Goal: Information Seeking & Learning: Learn about a topic

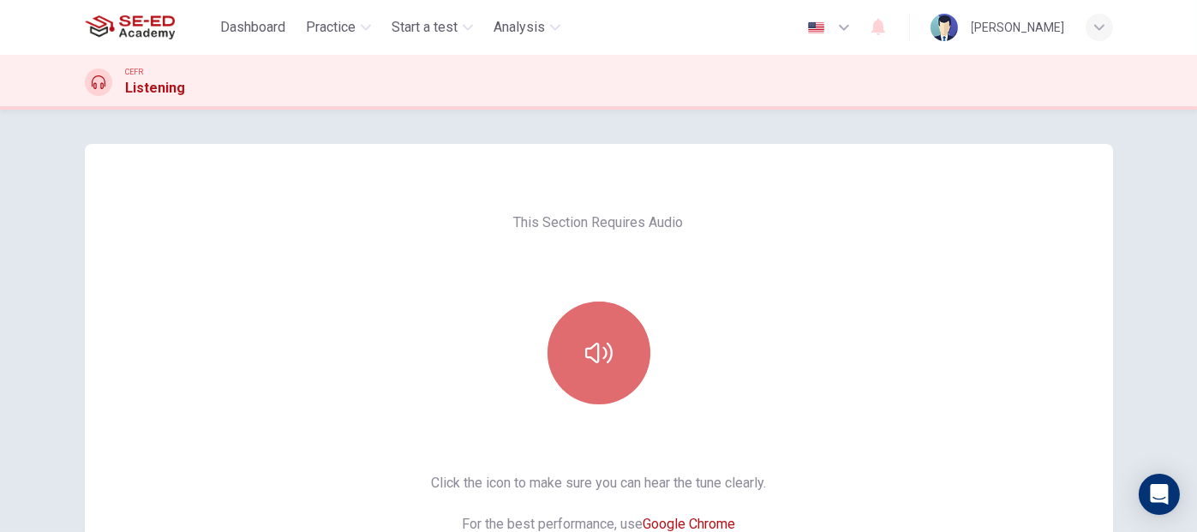
click at [611, 370] on button "button" at bounding box center [599, 353] width 103 height 103
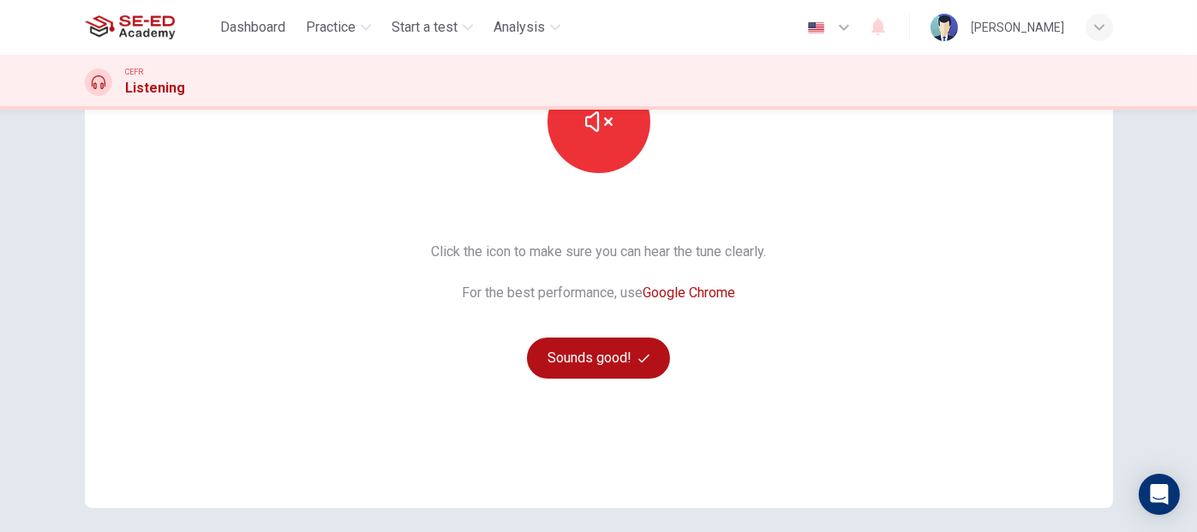
scroll to position [257, 0]
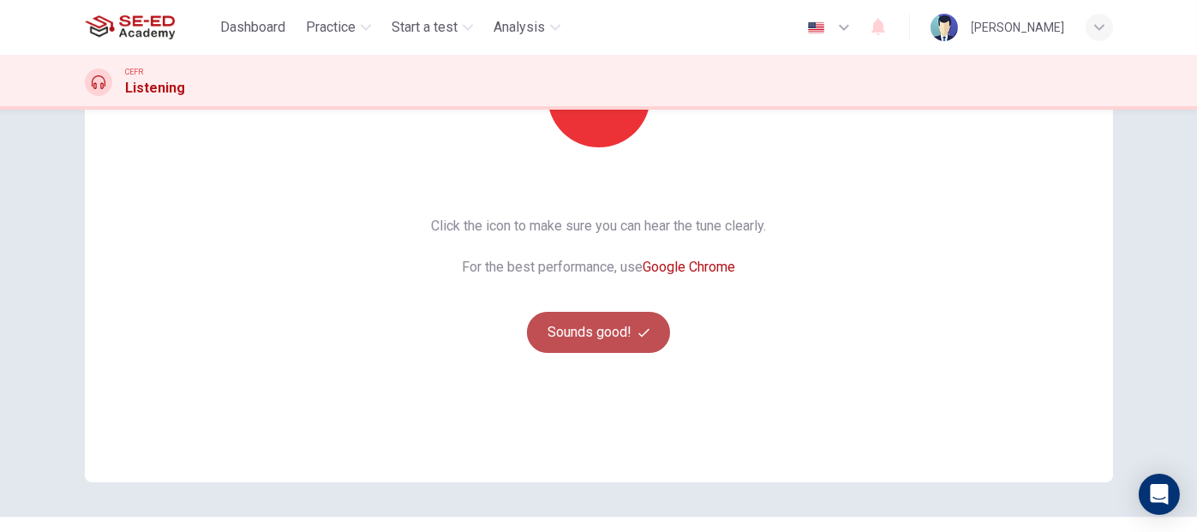
click at [615, 328] on button "Sounds good!" at bounding box center [599, 332] width 144 height 41
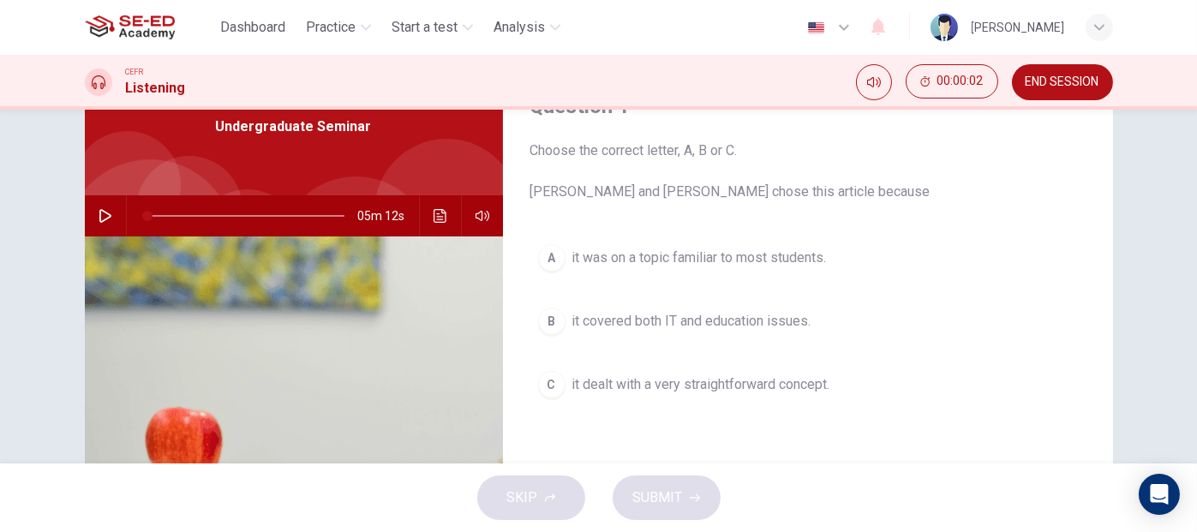
scroll to position [0, 0]
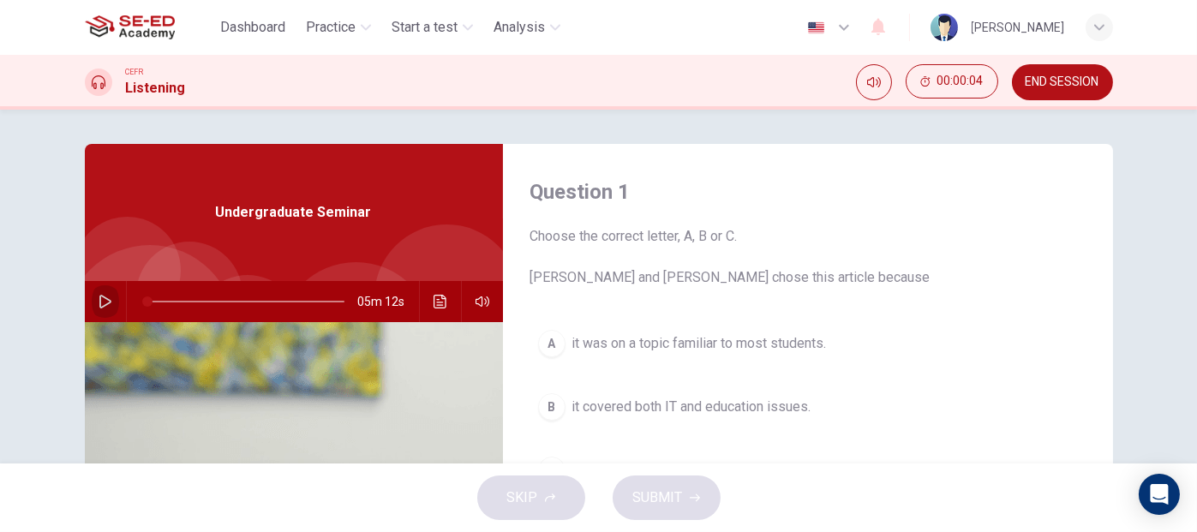
click at [104, 304] on icon "button" at bounding box center [106, 302] width 14 height 14
type input "1"
click at [99, 295] on icon "button" at bounding box center [106, 302] width 14 height 14
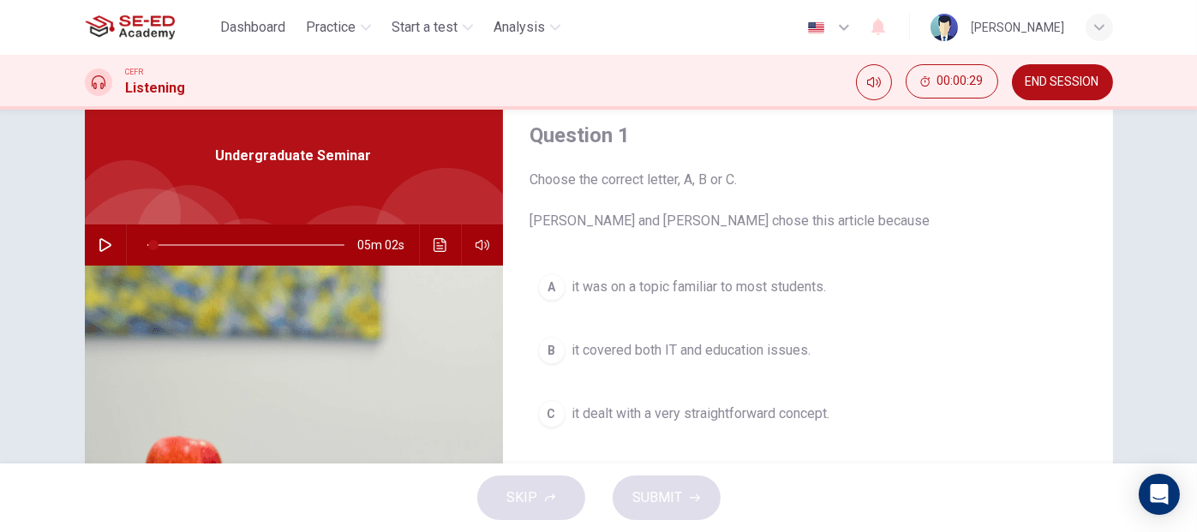
scroll to position [86, 0]
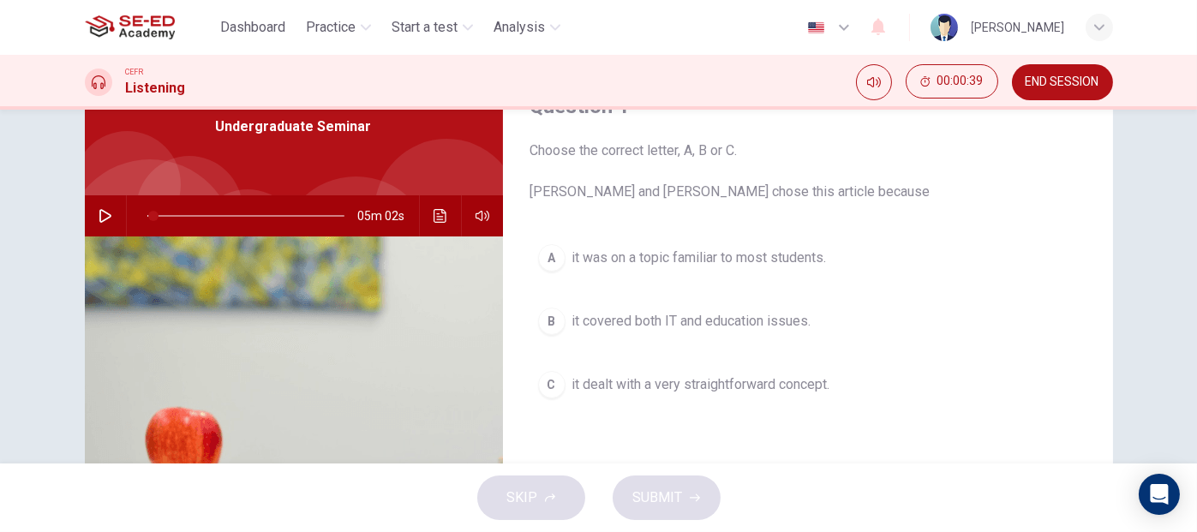
click at [99, 215] on icon "button" at bounding box center [106, 216] width 14 height 14
click at [820, 440] on div "Question 1 Choose the correct letter, A, B or C. [PERSON_NAME] and [PERSON_NAME…" at bounding box center [808, 356] width 610 height 596
click at [100, 219] on icon "button" at bounding box center [106, 216] width 14 height 14
click at [100, 219] on icon "button" at bounding box center [105, 216] width 12 height 14
click at [102, 209] on icon "button" at bounding box center [106, 216] width 14 height 14
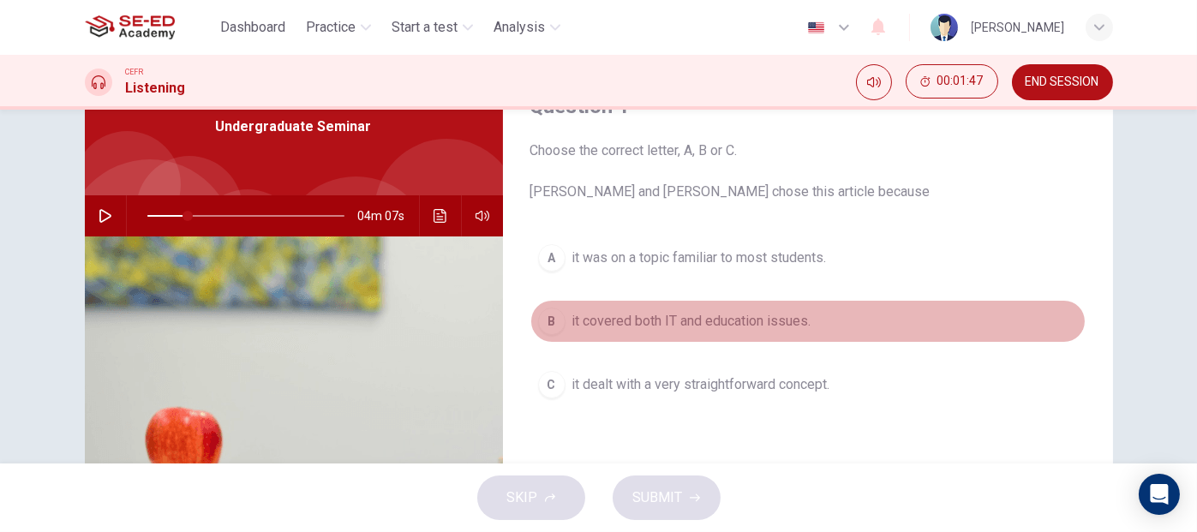
click at [549, 321] on div "B" at bounding box center [551, 321] width 27 height 27
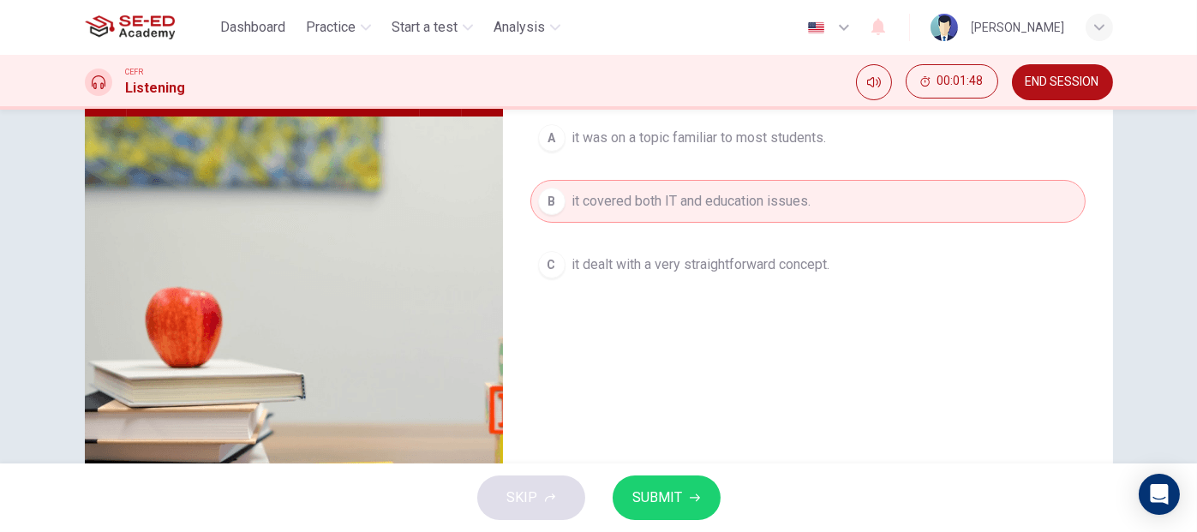
scroll to position [257, 0]
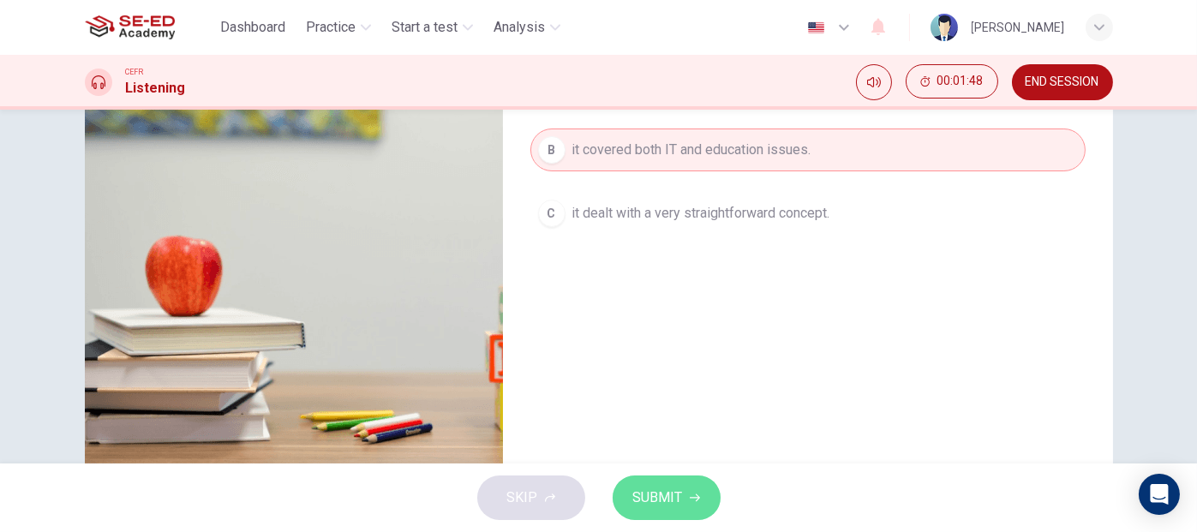
click at [675, 497] on span "SUBMIT" at bounding box center [658, 498] width 50 height 24
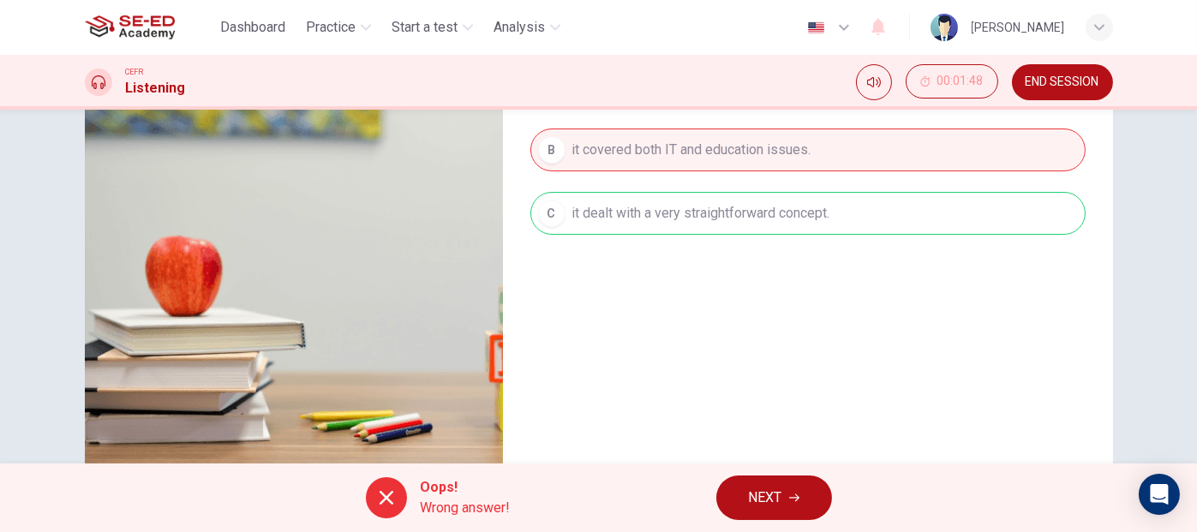
click at [464, 492] on span "Oops!" at bounding box center [466, 487] width 90 height 21
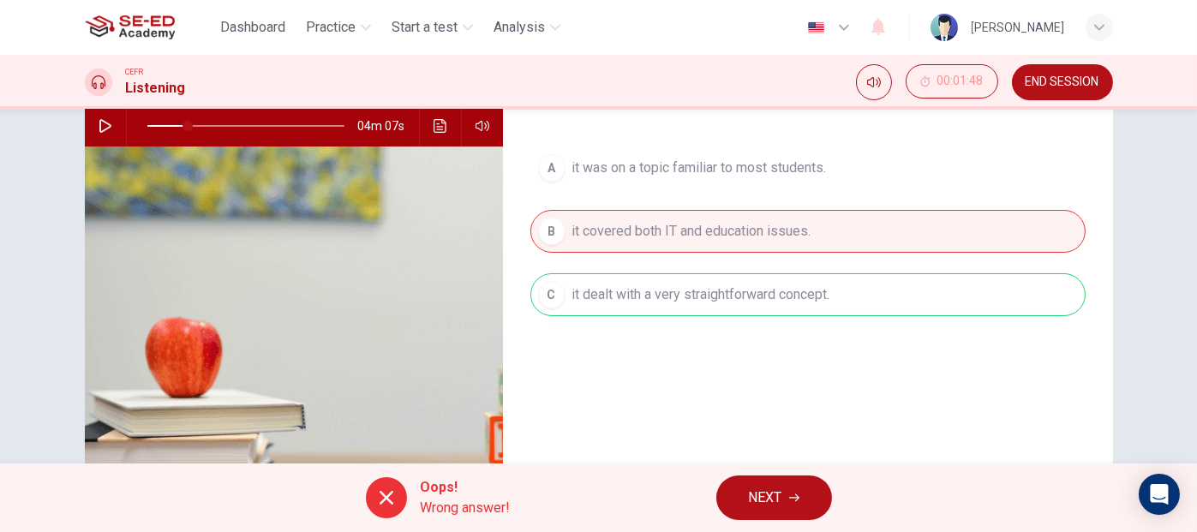
scroll to position [139, 0]
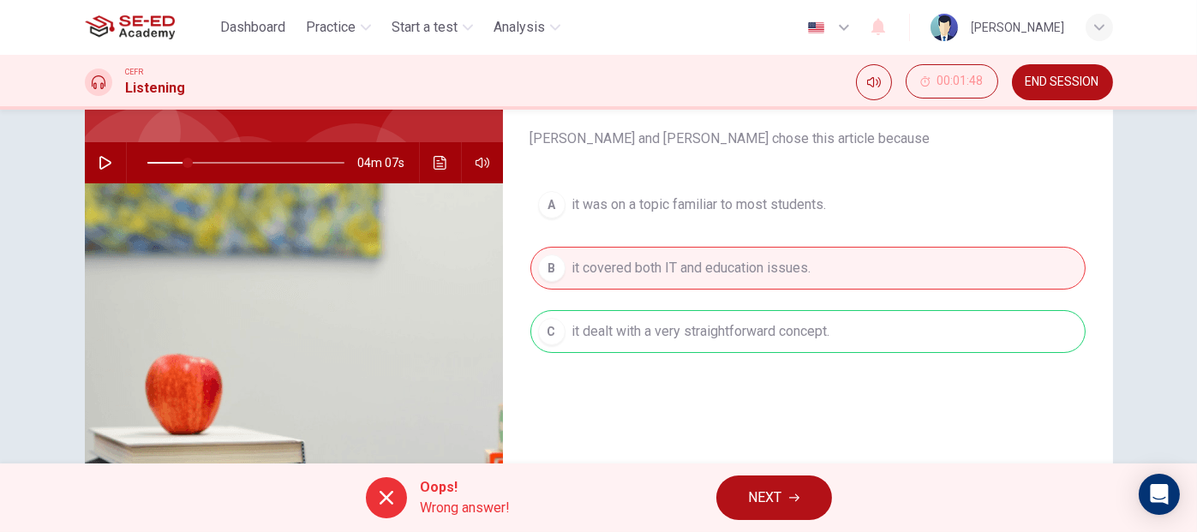
drag, startPoint x: 573, startPoint y: 335, endPoint x: 761, endPoint y: 326, distance: 188.0
click at [761, 326] on div "A it was on a topic familiar to most students. B it covered both IT and educati…" at bounding box center [808, 285] width 555 height 204
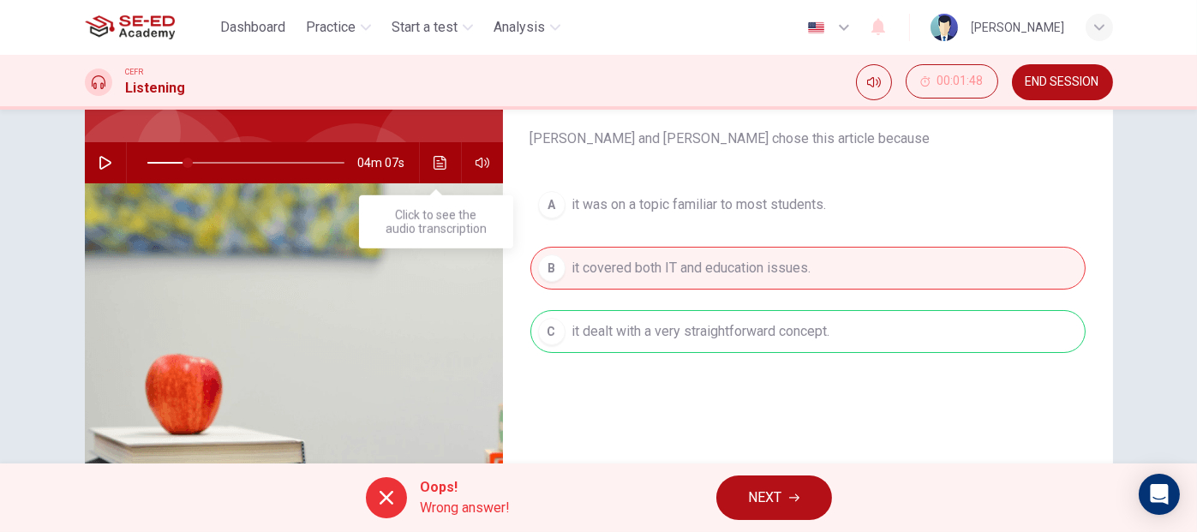
click at [439, 165] on icon "Click to see the audio transcription" at bounding box center [441, 163] width 14 height 14
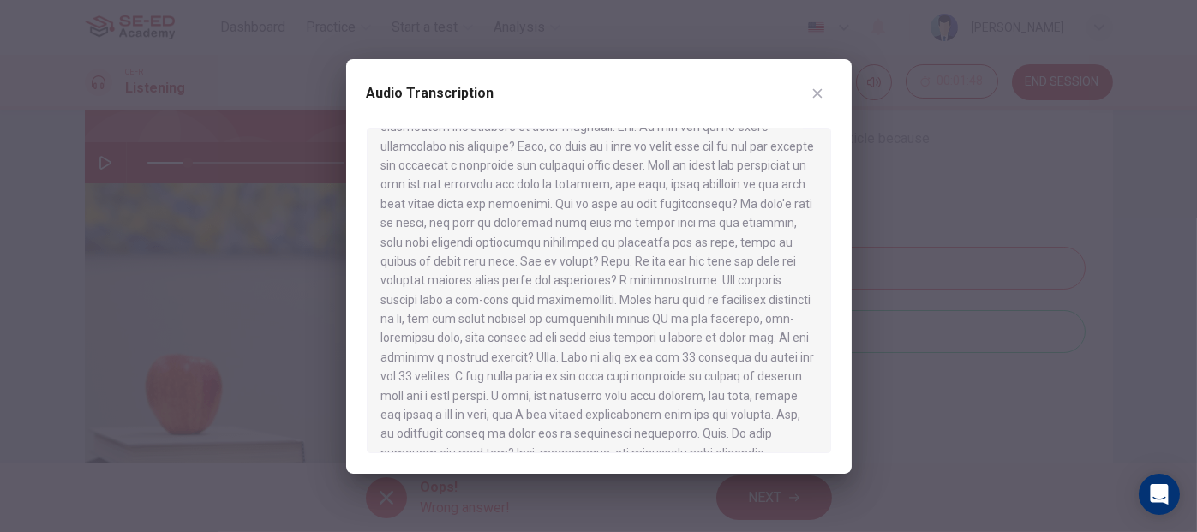
scroll to position [0, 0]
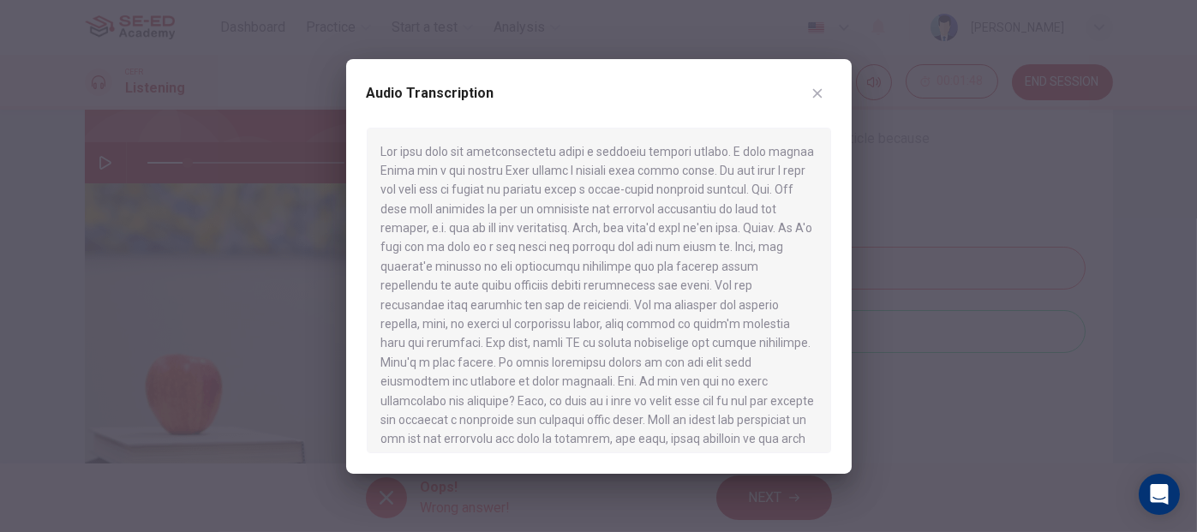
drag, startPoint x: 381, startPoint y: 150, endPoint x: 605, endPoint y: 265, distance: 251.5
click at [605, 265] on div at bounding box center [599, 291] width 465 height 326
click at [203, 209] on div at bounding box center [598, 266] width 1197 height 532
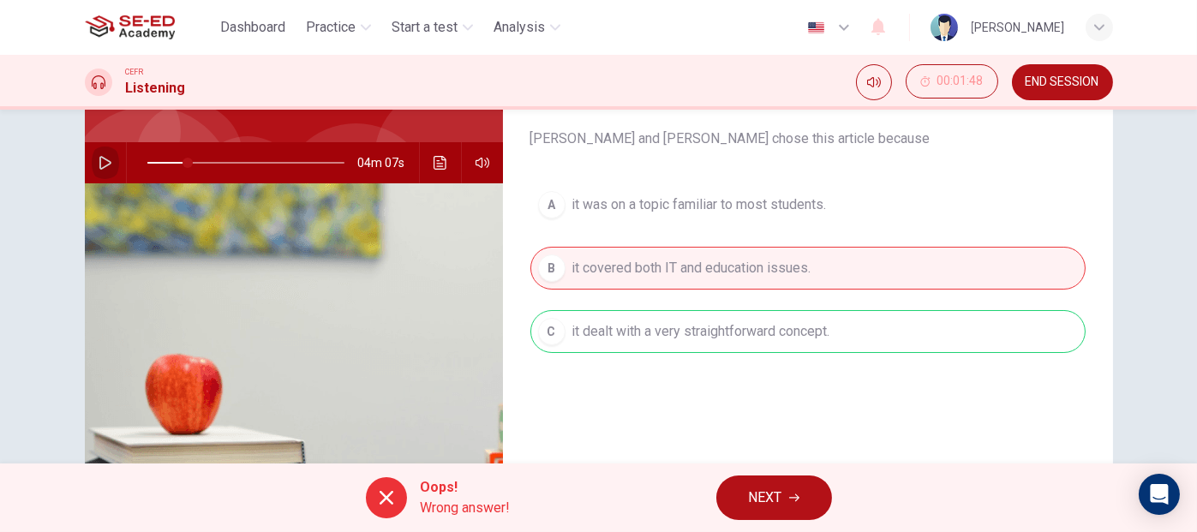
click at [99, 165] on icon "button" at bounding box center [106, 163] width 14 height 14
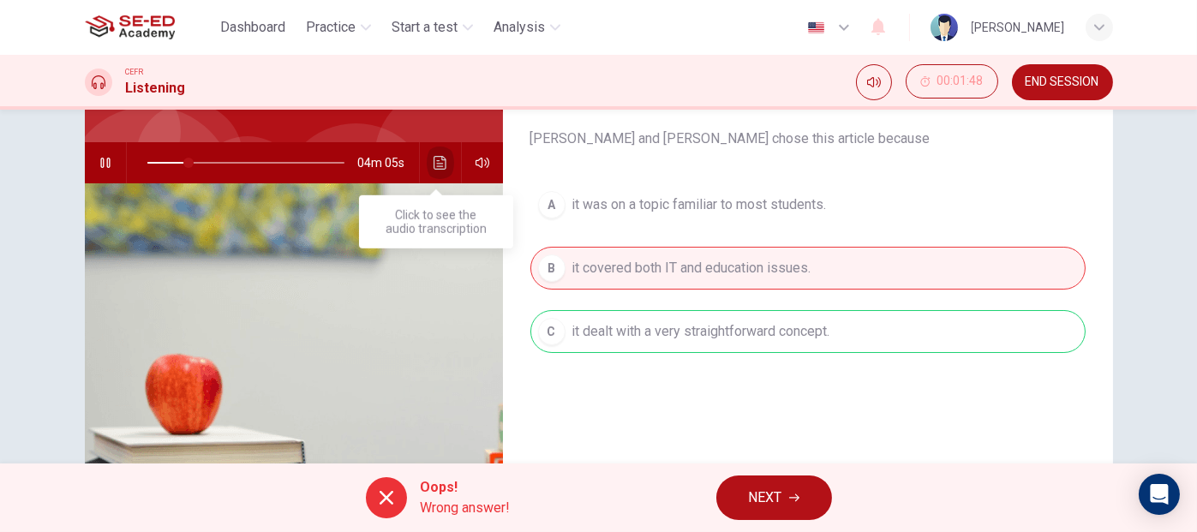
click at [436, 161] on icon "Click to see the audio transcription" at bounding box center [441, 163] width 14 height 14
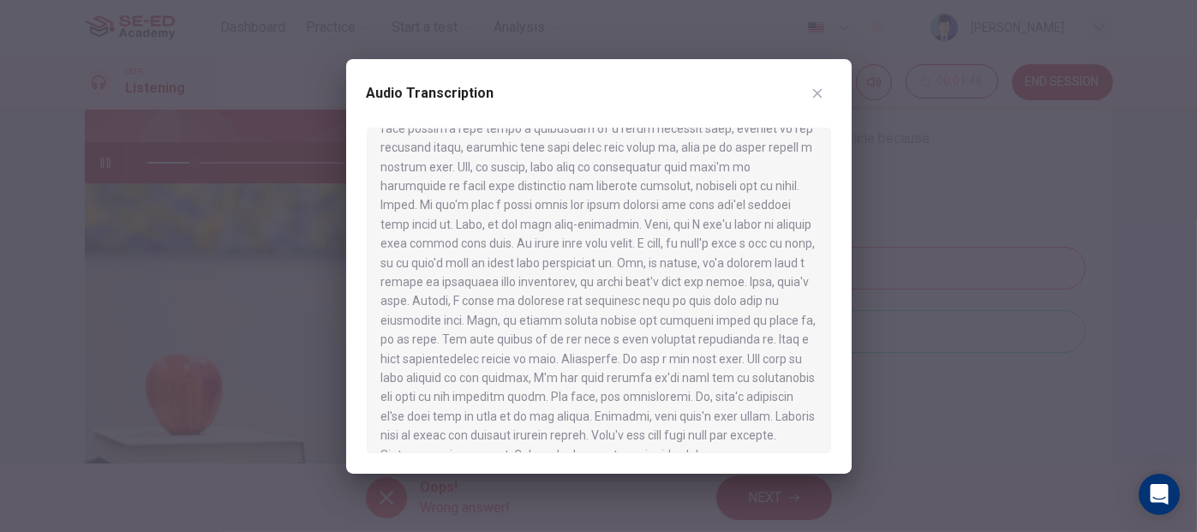
scroll to position [855, 0]
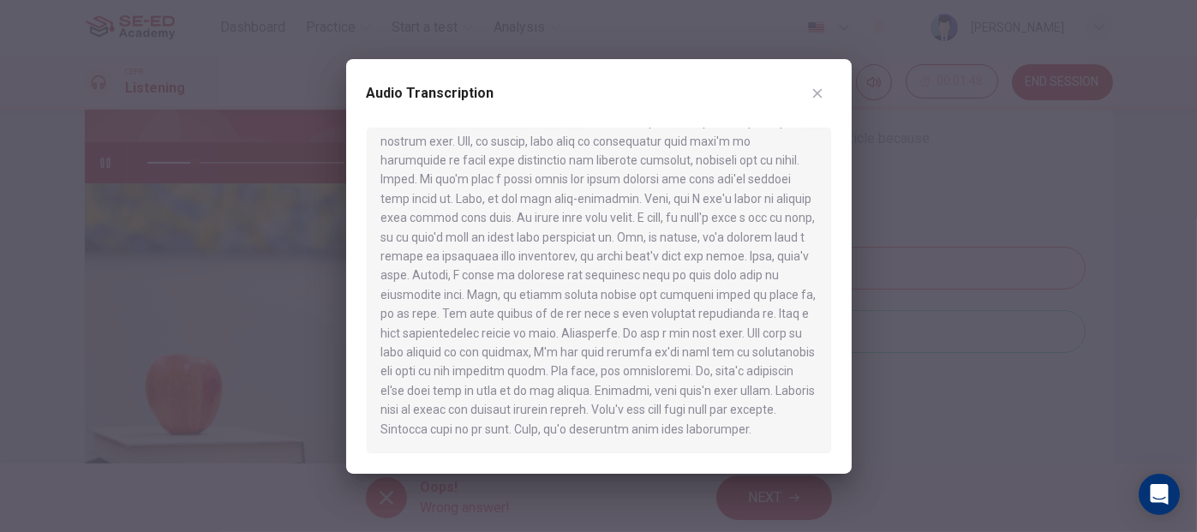
click at [822, 87] on icon "button" at bounding box center [818, 94] width 14 height 14
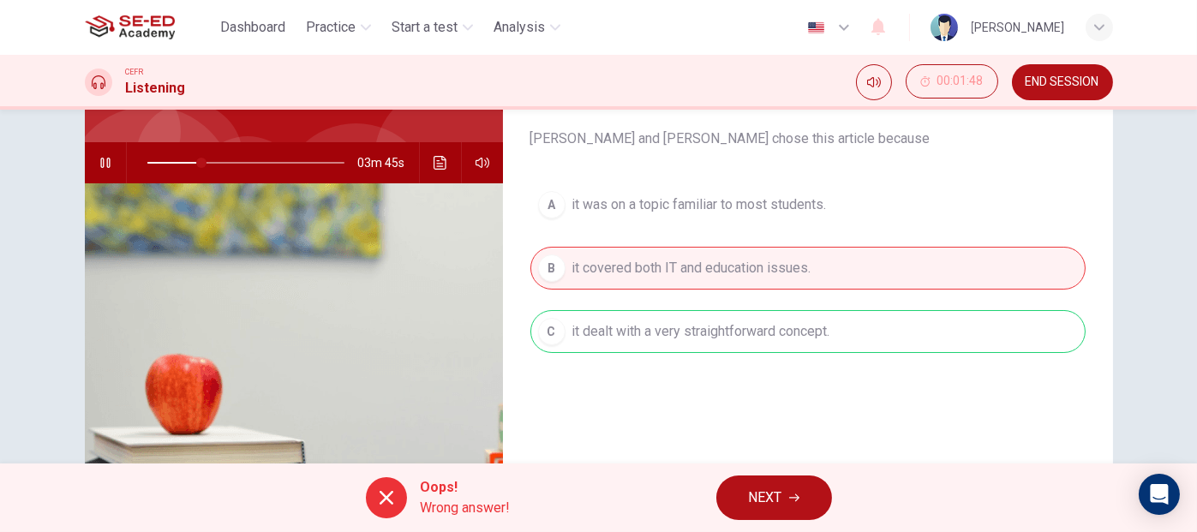
click at [147, 162] on span at bounding box center [245, 163] width 197 height 24
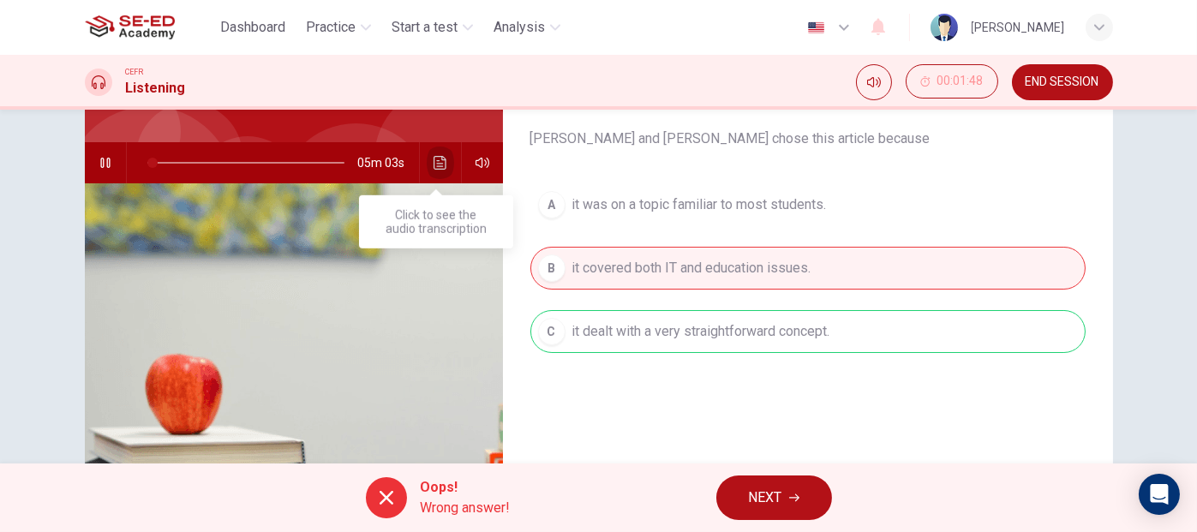
click at [434, 157] on icon "Click to see the audio transcription" at bounding box center [440, 163] width 13 height 14
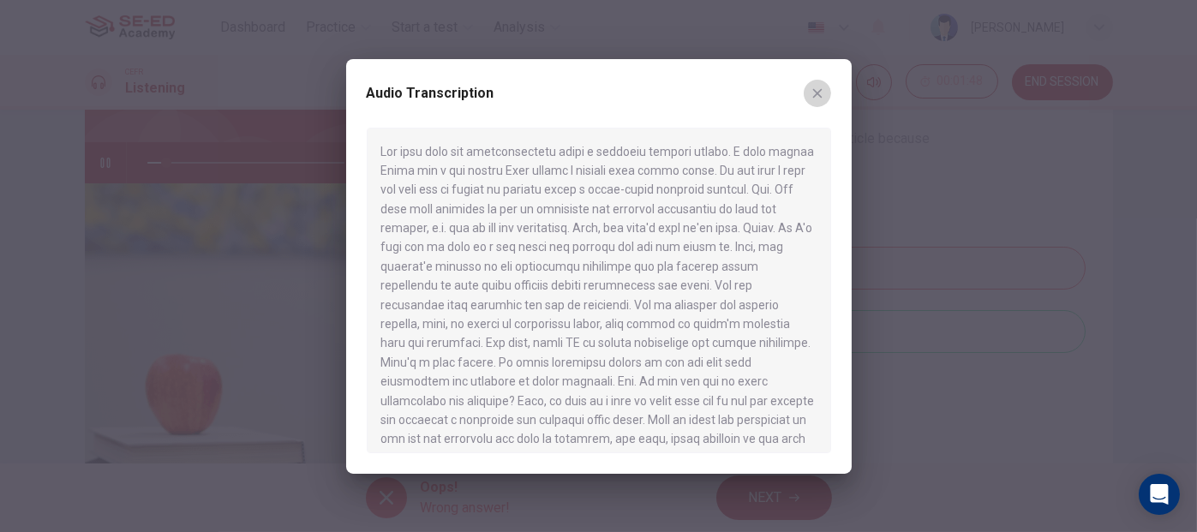
click at [820, 87] on icon "button" at bounding box center [818, 94] width 14 height 14
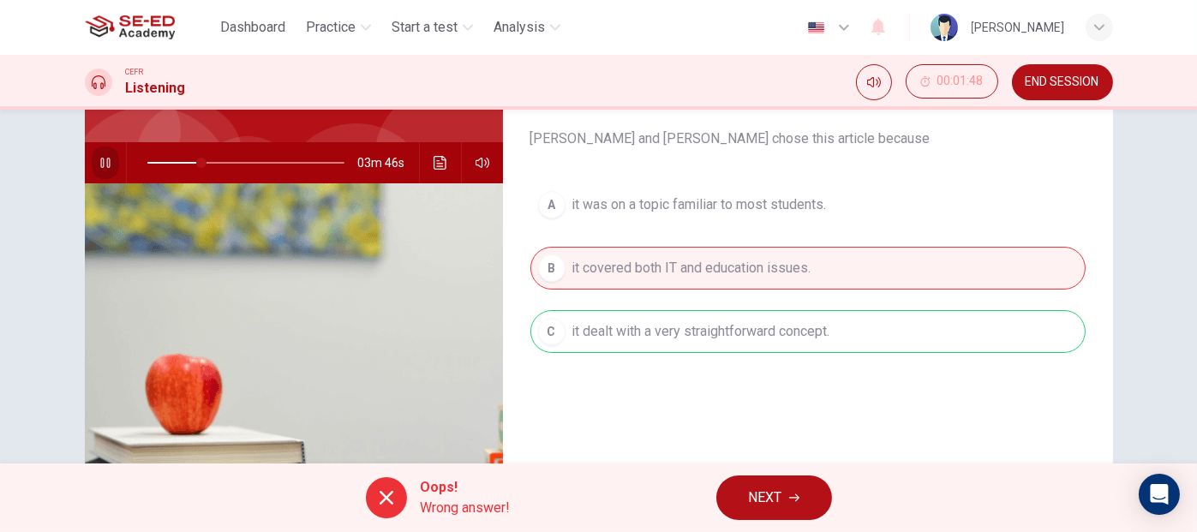
click at [100, 159] on icon "button" at bounding box center [104, 163] width 9 height 10
click at [92, 157] on button "button" at bounding box center [105, 162] width 27 height 41
click at [103, 162] on icon "button" at bounding box center [106, 163] width 14 height 14
click at [434, 167] on icon "Click to see the audio transcription" at bounding box center [441, 163] width 14 height 14
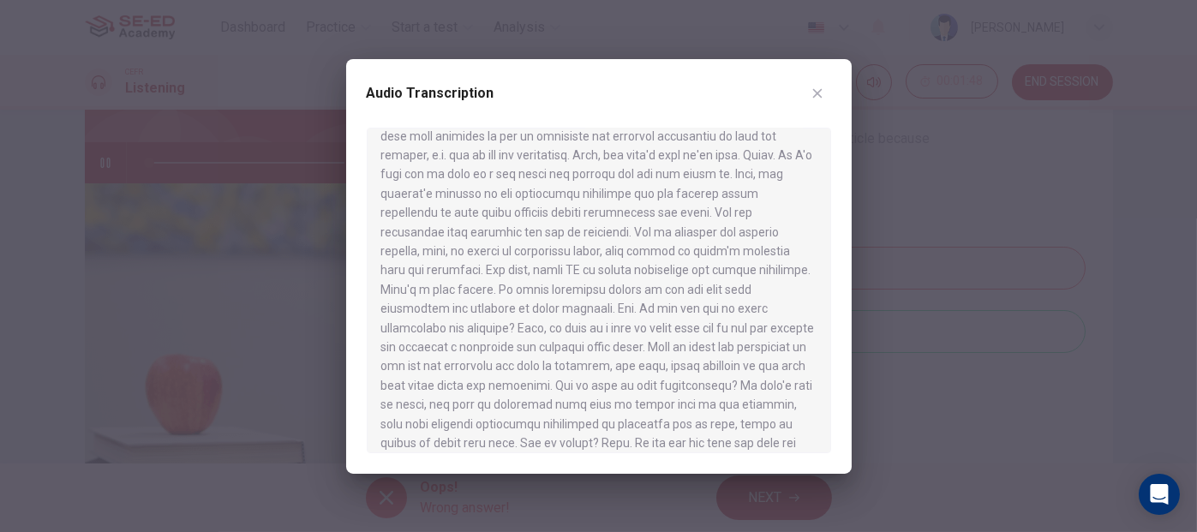
scroll to position [0, 0]
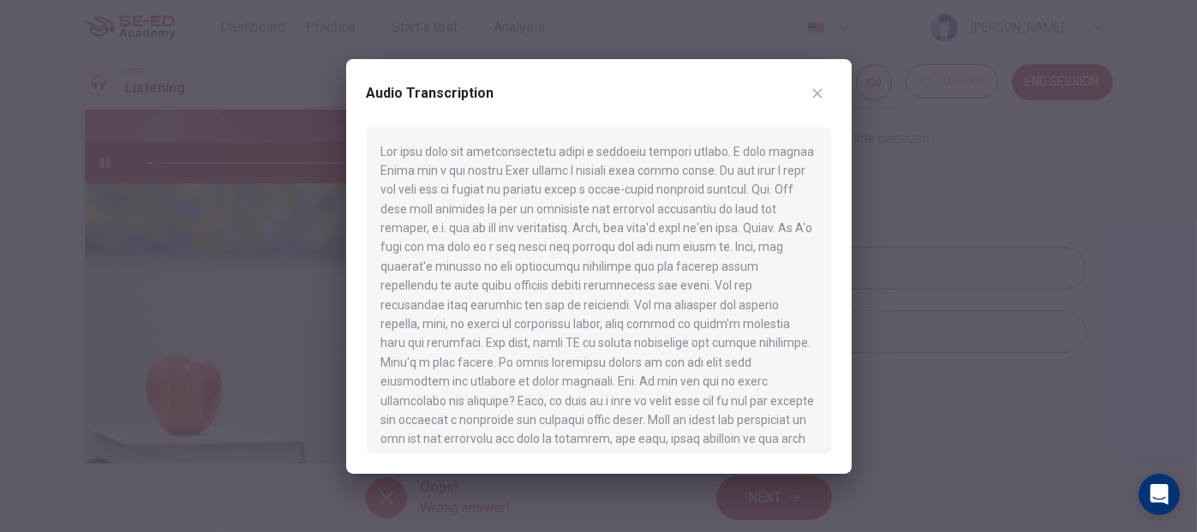
drag, startPoint x: 621, startPoint y: 188, endPoint x: 735, endPoint y: 189, distance: 114.0
click at [735, 189] on div at bounding box center [599, 291] width 465 height 326
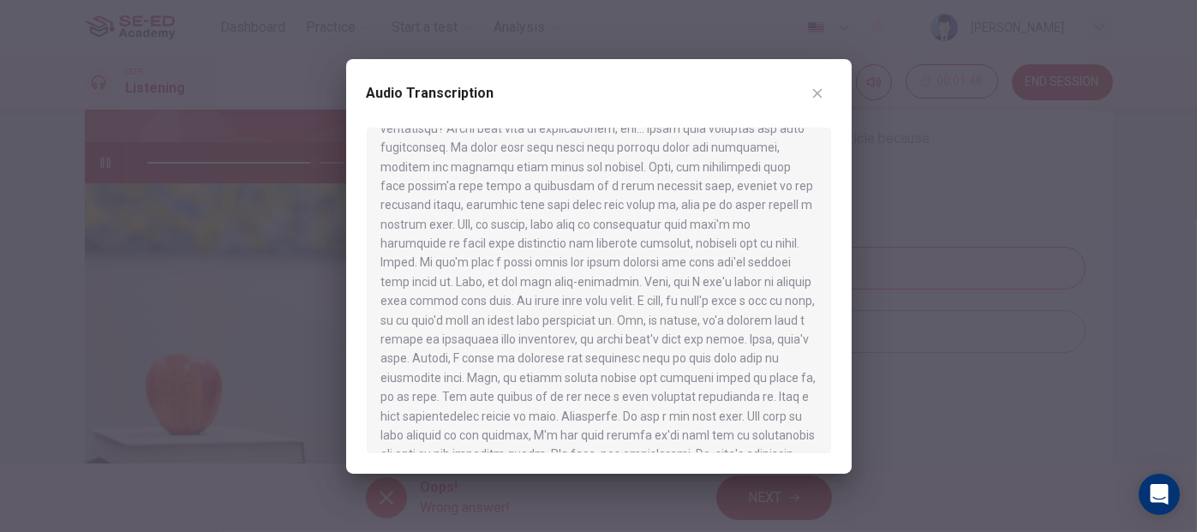
scroll to position [855, 0]
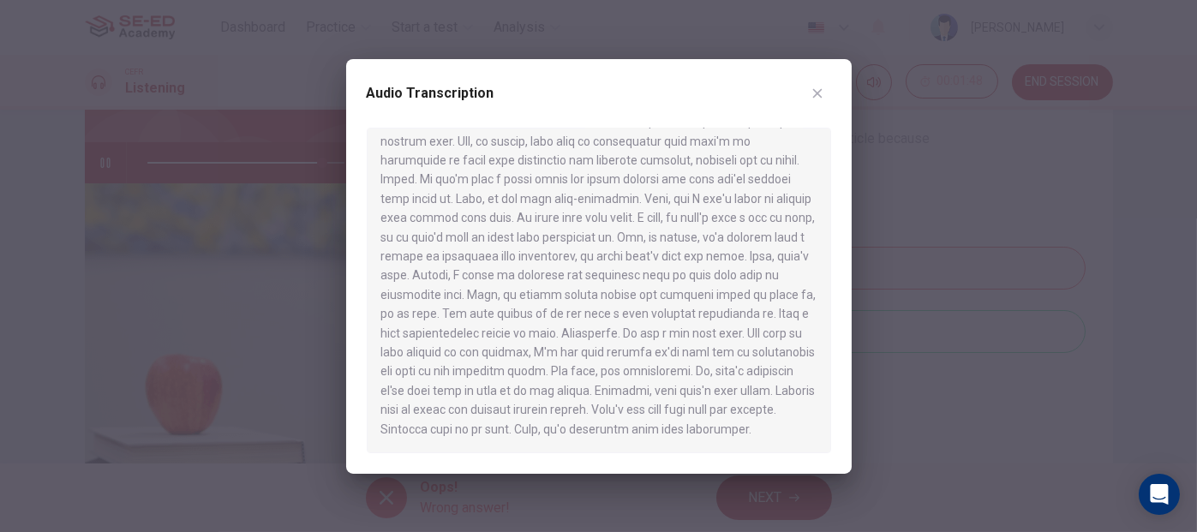
click at [814, 97] on icon "button" at bounding box center [818, 94] width 14 height 14
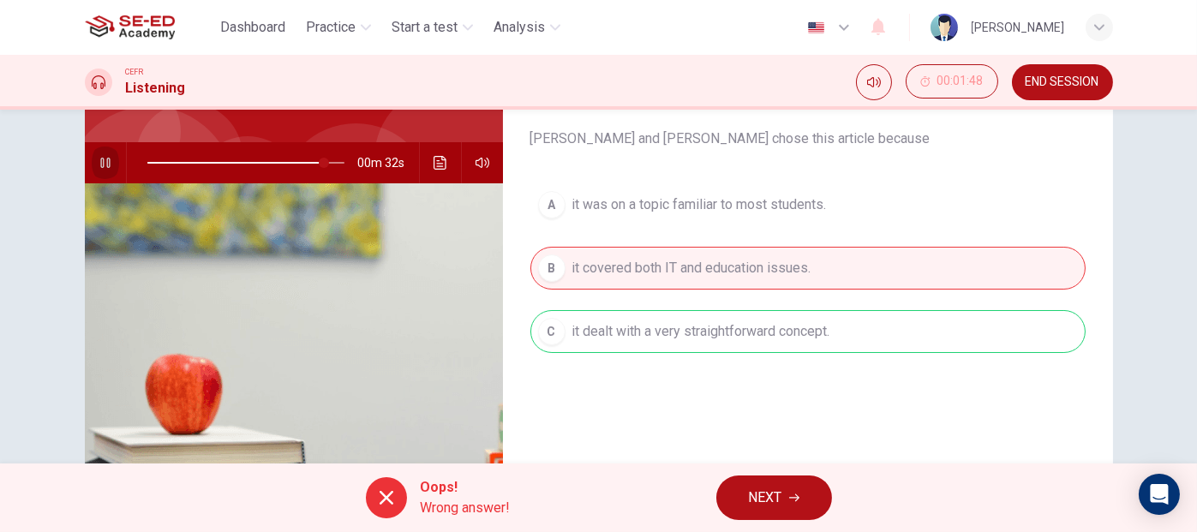
click at [101, 161] on icon "button" at bounding box center [106, 163] width 14 height 14
click at [788, 504] on button "NEXT" at bounding box center [775, 498] width 116 height 45
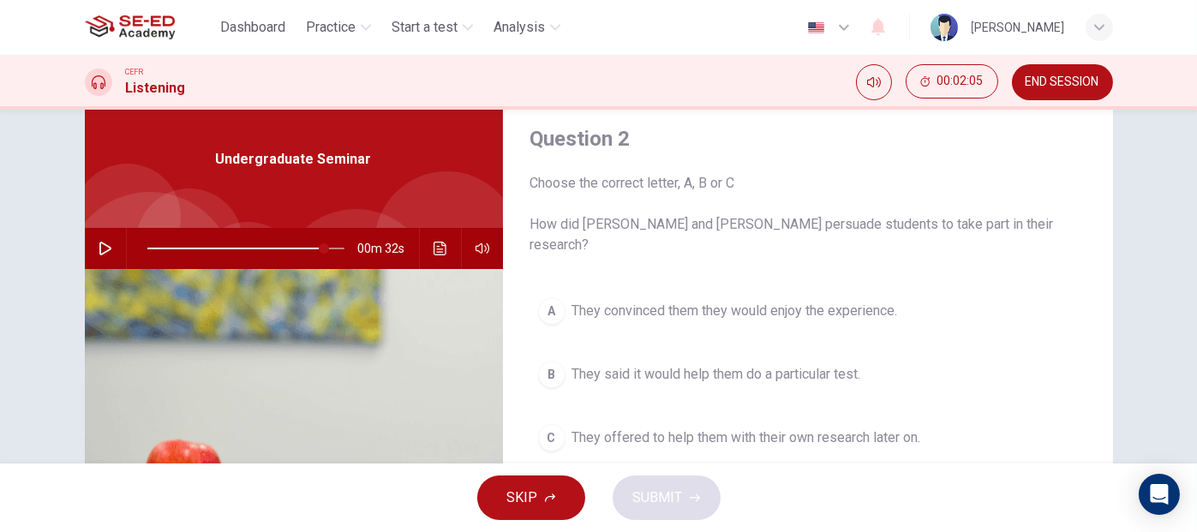
scroll to position [139, 0]
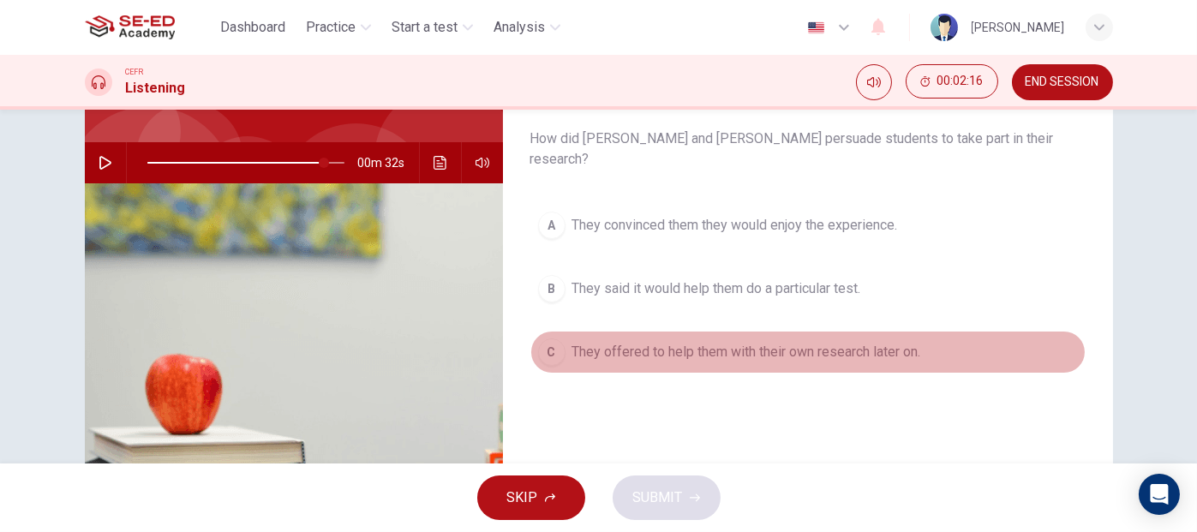
click at [672, 342] on span "They offered to help them with their own research later on." at bounding box center [747, 352] width 349 height 21
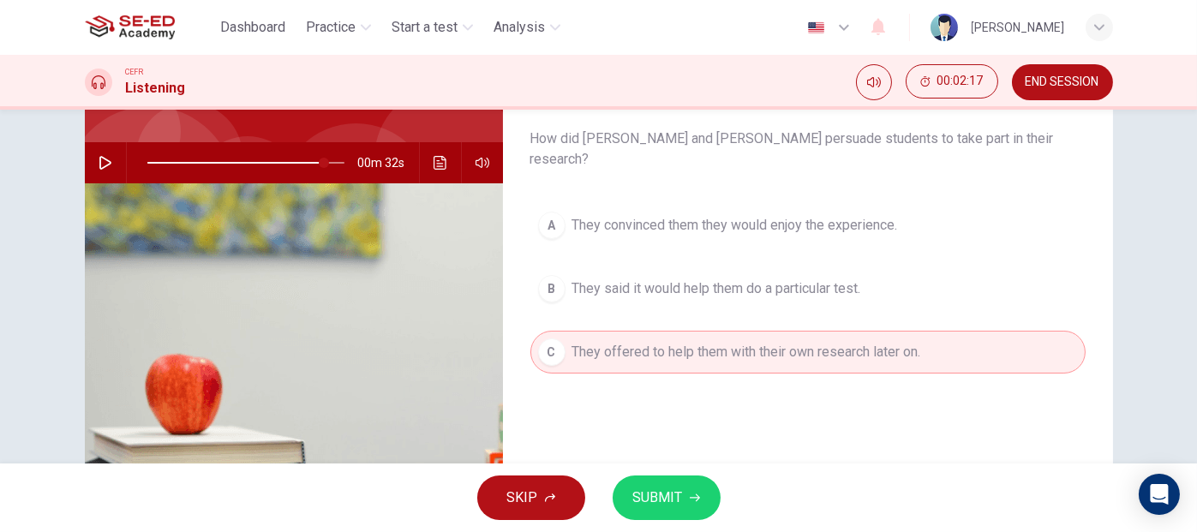
click at [687, 506] on button "SUBMIT" at bounding box center [667, 498] width 108 height 45
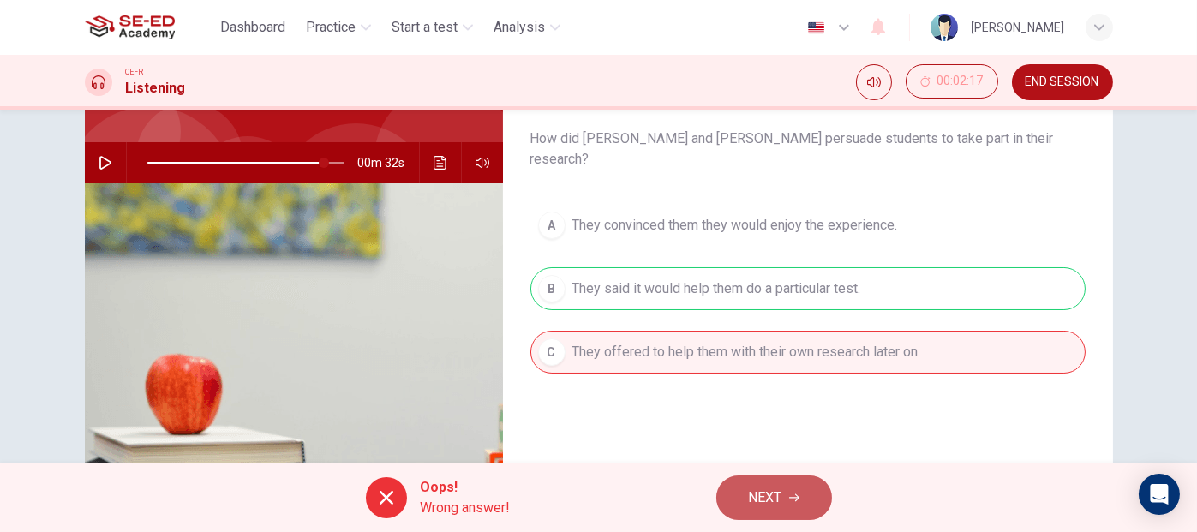
click at [794, 496] on icon "button" at bounding box center [794, 498] width 10 height 10
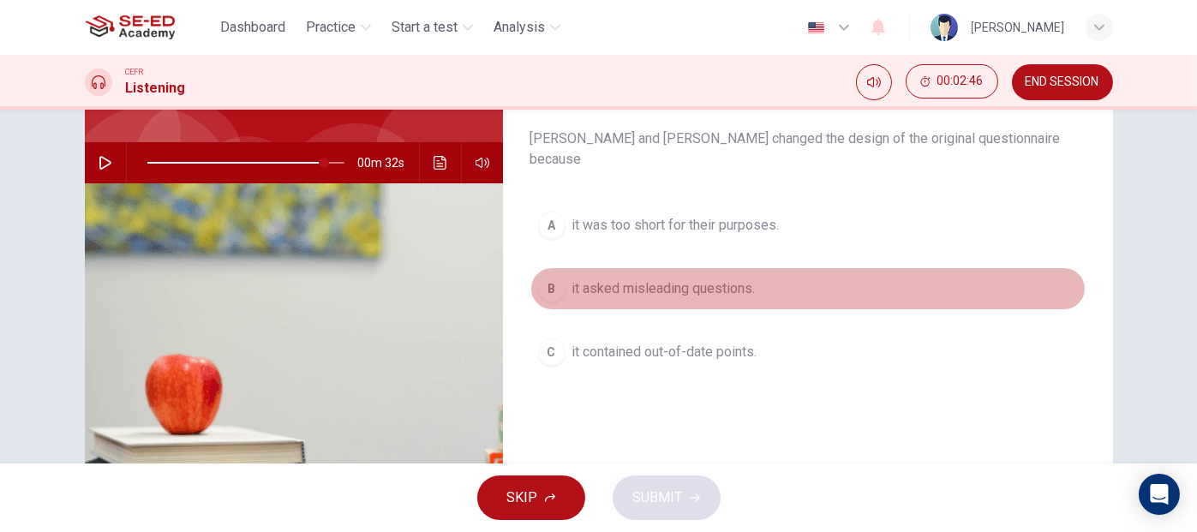
click at [665, 279] on span "it asked misleading questions." at bounding box center [664, 289] width 183 height 21
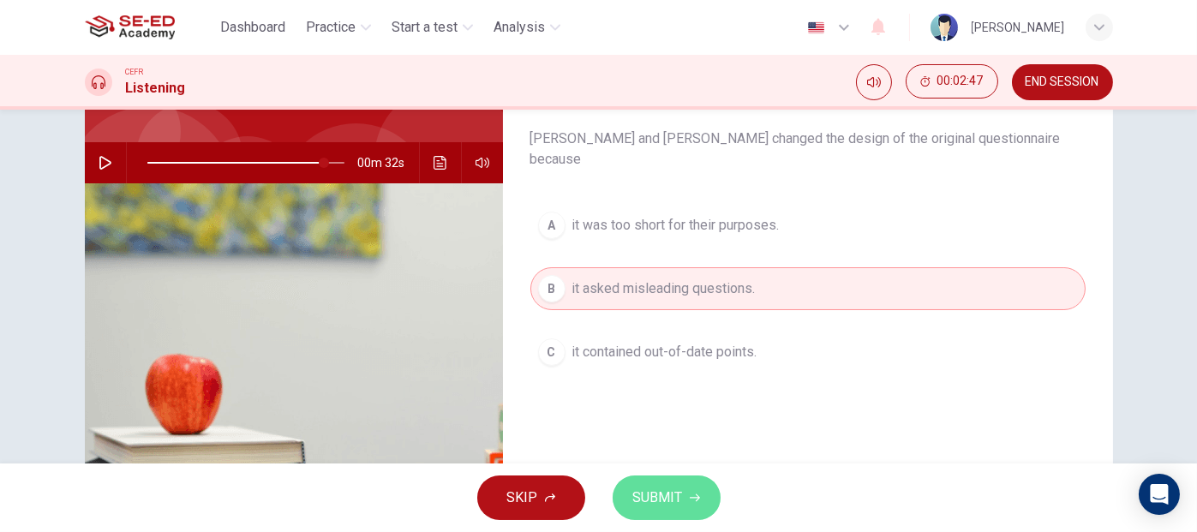
click at [681, 495] on span "SUBMIT" at bounding box center [658, 498] width 50 height 24
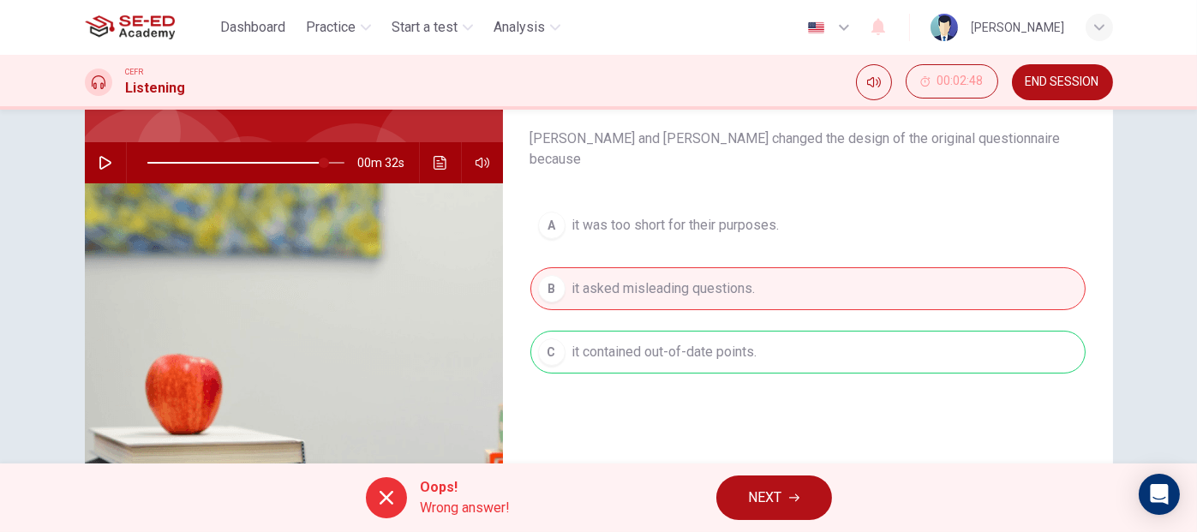
click at [473, 500] on span "Wrong answer!" at bounding box center [466, 508] width 90 height 21
click at [665, 337] on div "A it was too short for their purposes. B it asked misleading questions. C it co…" at bounding box center [808, 306] width 555 height 204
click at [771, 495] on span "NEXT" at bounding box center [765, 498] width 33 height 24
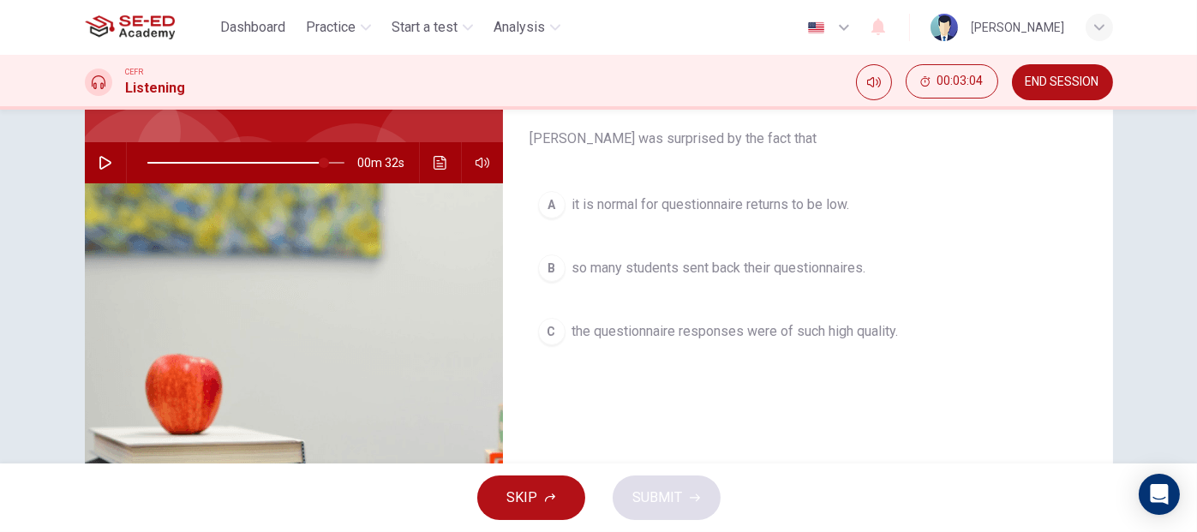
click at [663, 266] on span "so many students sent back their questionnaires." at bounding box center [720, 268] width 294 height 21
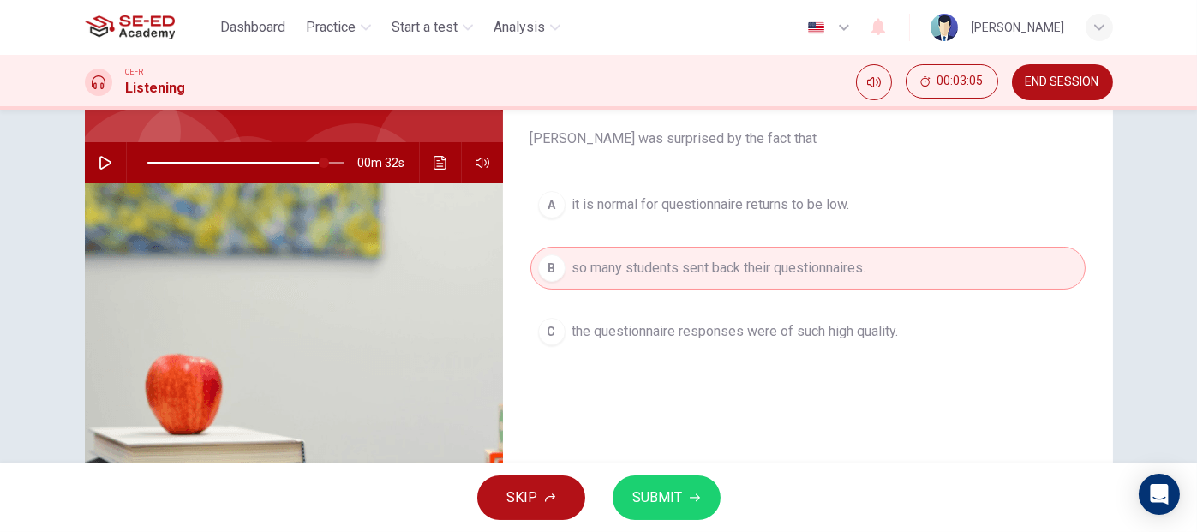
click at [672, 502] on span "SUBMIT" at bounding box center [658, 498] width 50 height 24
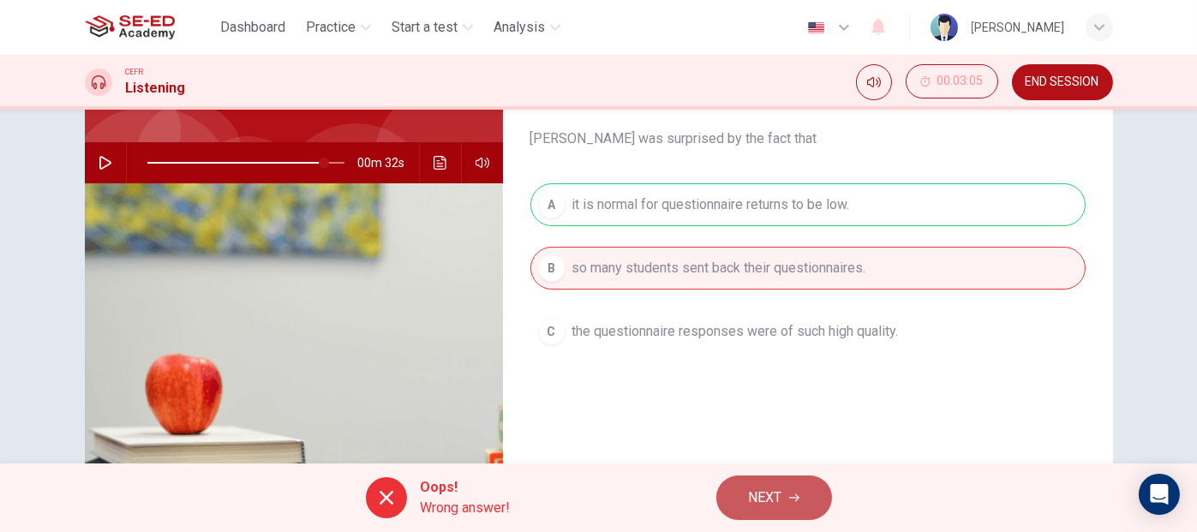
click at [783, 490] on button "NEXT" at bounding box center [775, 498] width 116 height 45
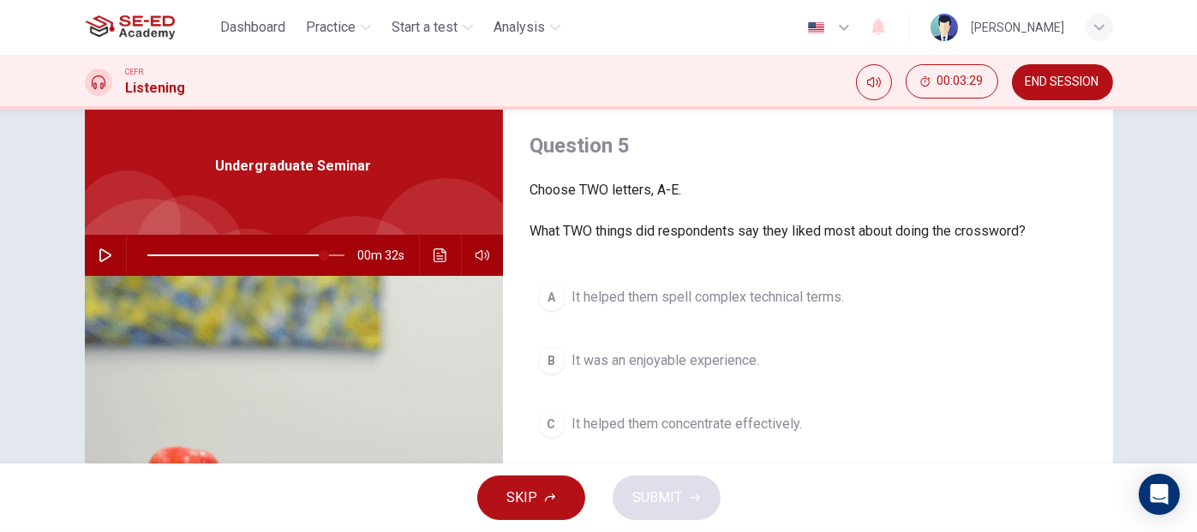
scroll to position [86, 0]
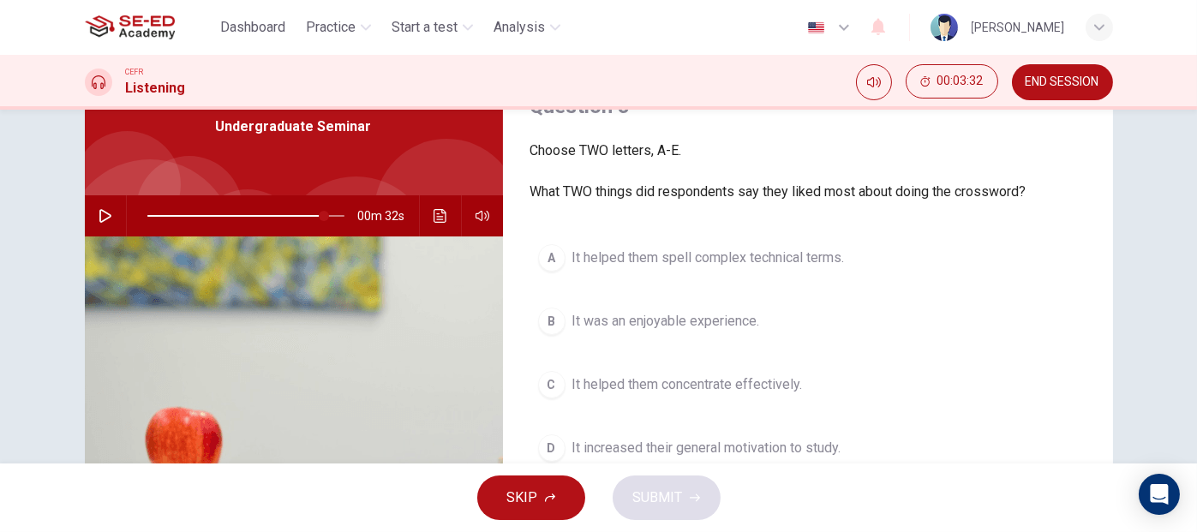
click at [581, 390] on span "It helped them concentrate effectively." at bounding box center [688, 385] width 231 height 21
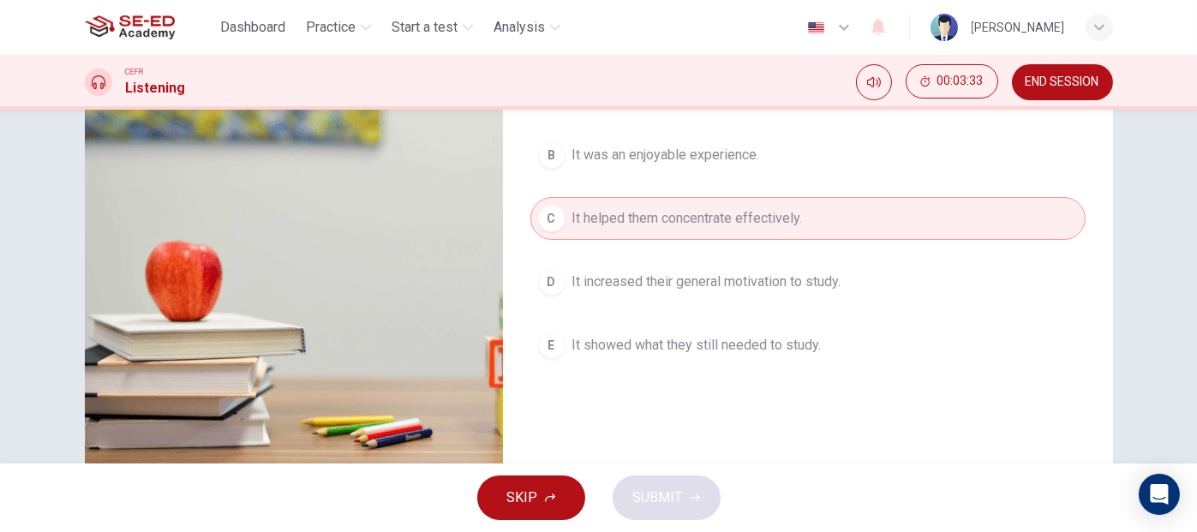
scroll to position [257, 0]
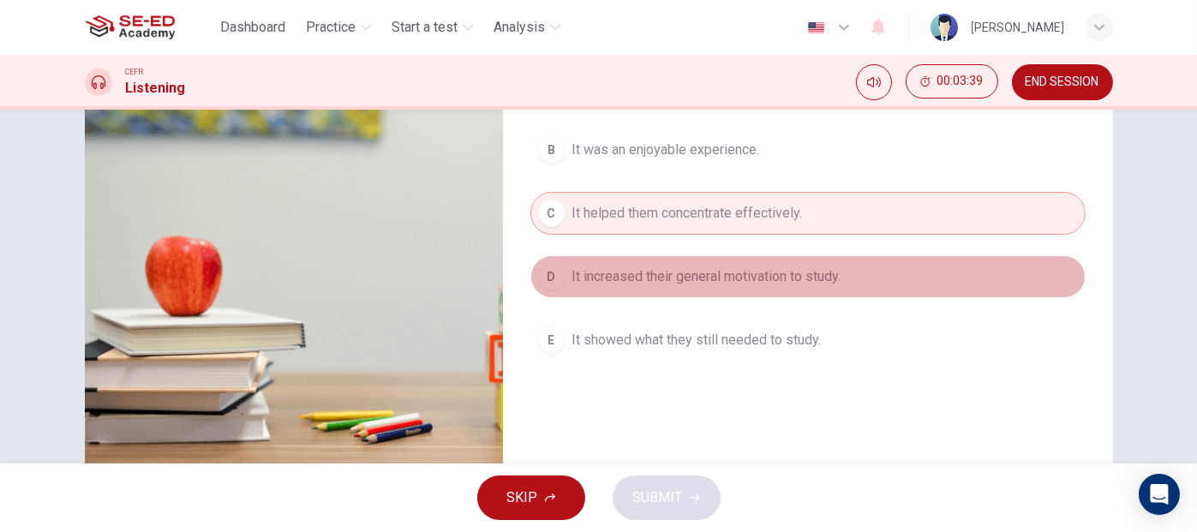
click at [653, 263] on button "D It increased their general motivation to study." at bounding box center [808, 276] width 555 height 43
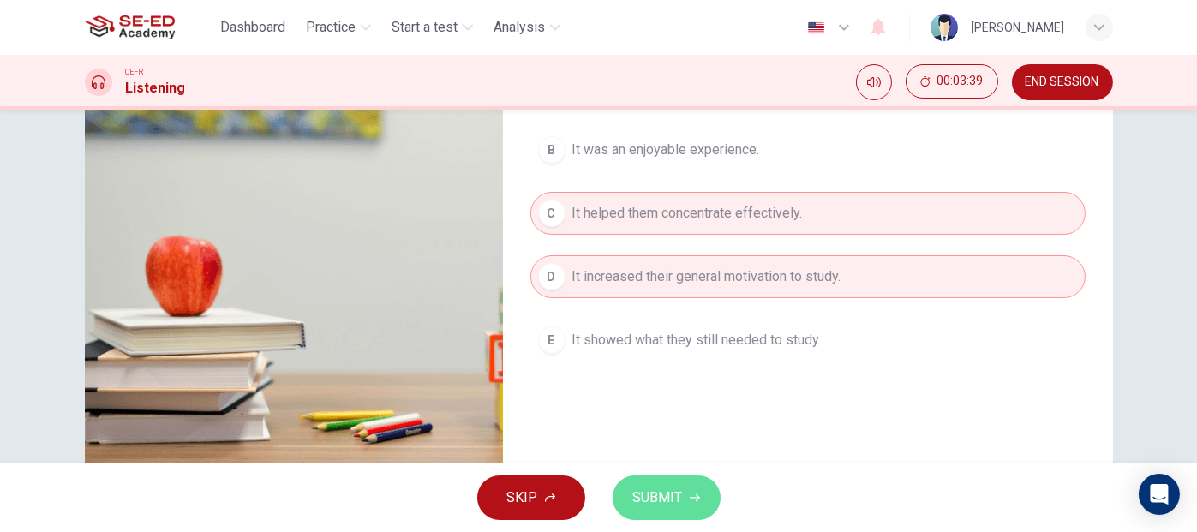
click at [677, 499] on span "SUBMIT" at bounding box center [658, 498] width 50 height 24
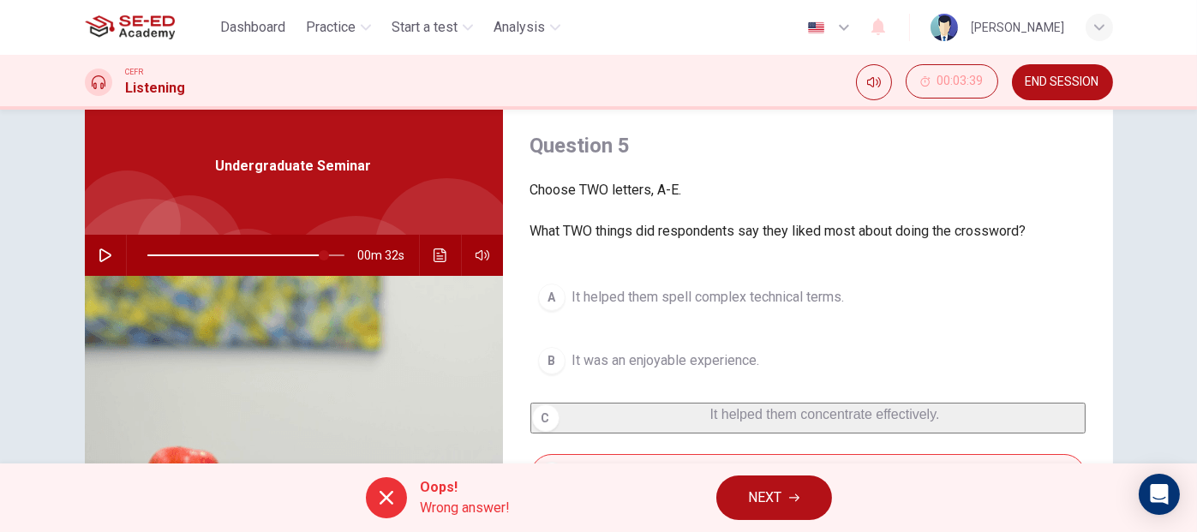
scroll to position [86, 0]
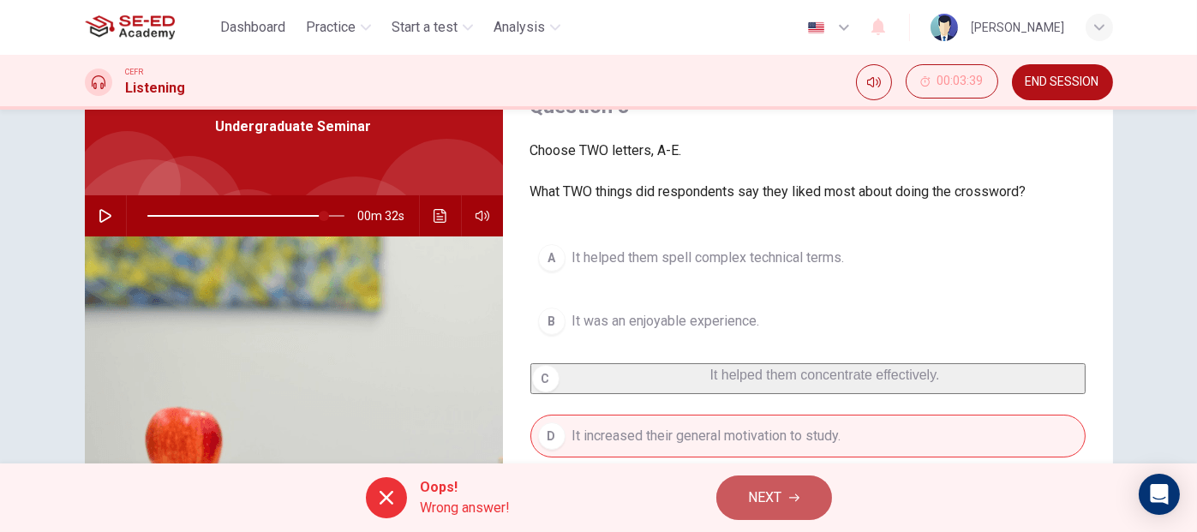
click at [801, 495] on button "NEXT" at bounding box center [775, 498] width 116 height 45
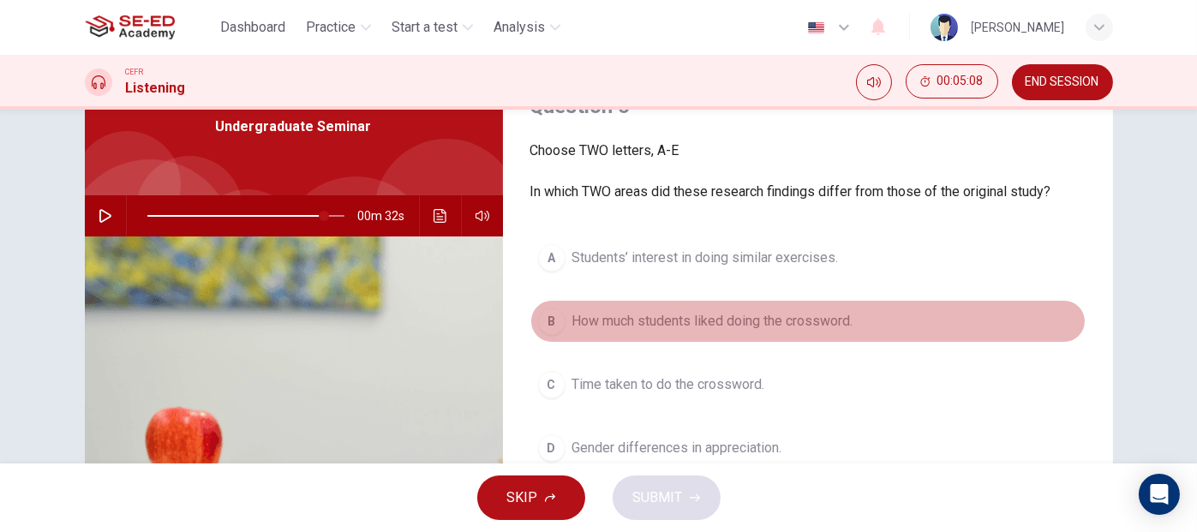
click at [651, 321] on span "How much students liked doing the crossword." at bounding box center [713, 321] width 281 height 21
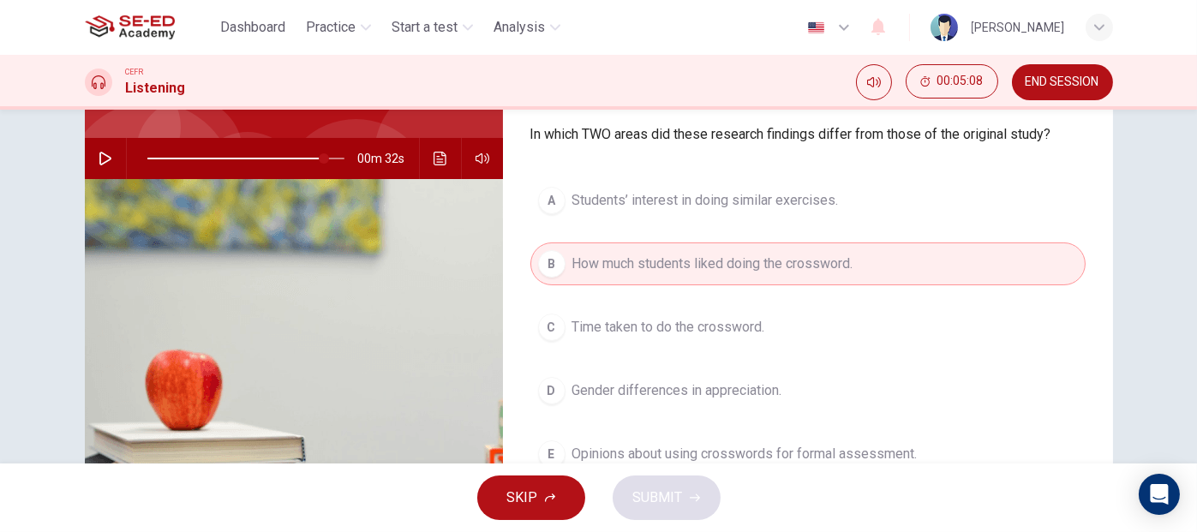
scroll to position [171, 0]
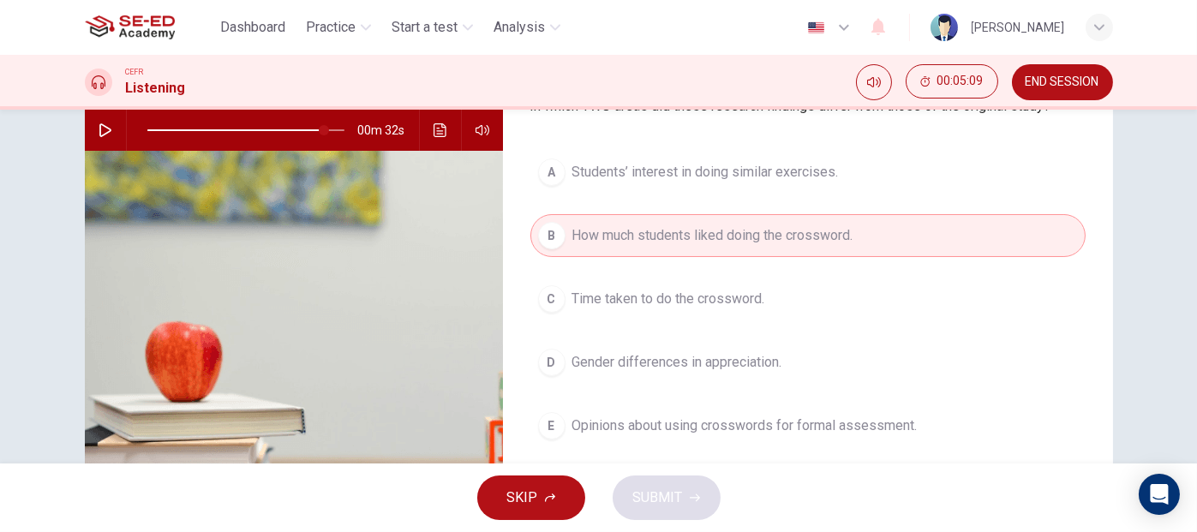
click at [653, 367] on span "Gender differences in appreciation." at bounding box center [678, 362] width 210 height 21
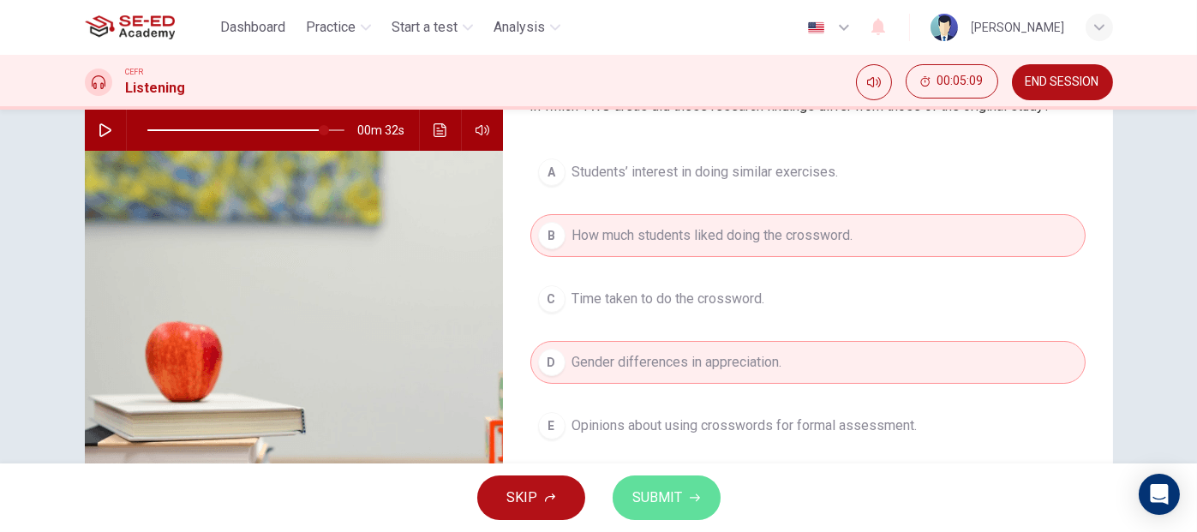
click at [674, 509] on span "SUBMIT" at bounding box center [658, 498] width 50 height 24
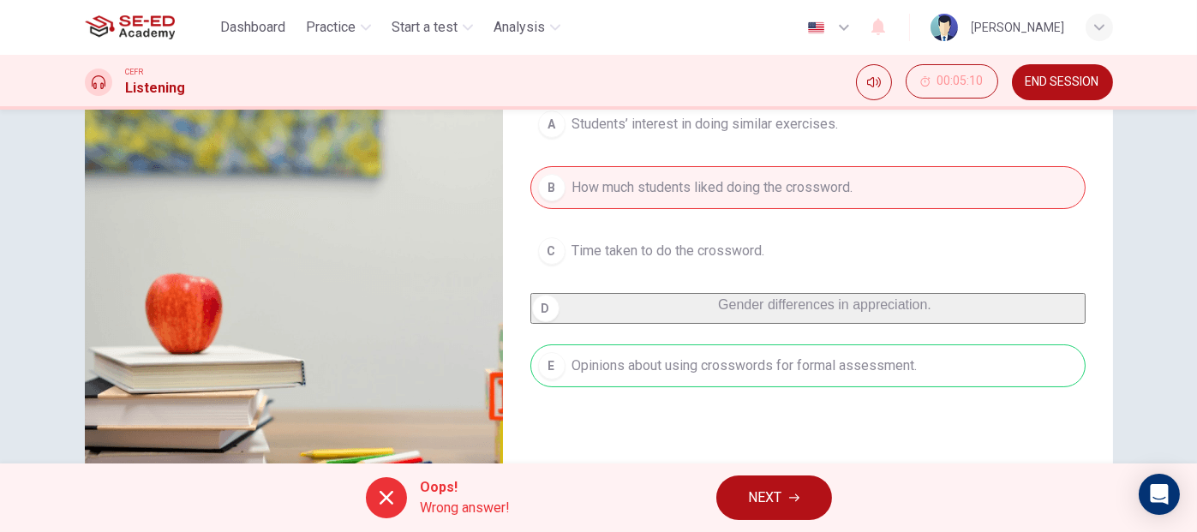
scroll to position [257, 0]
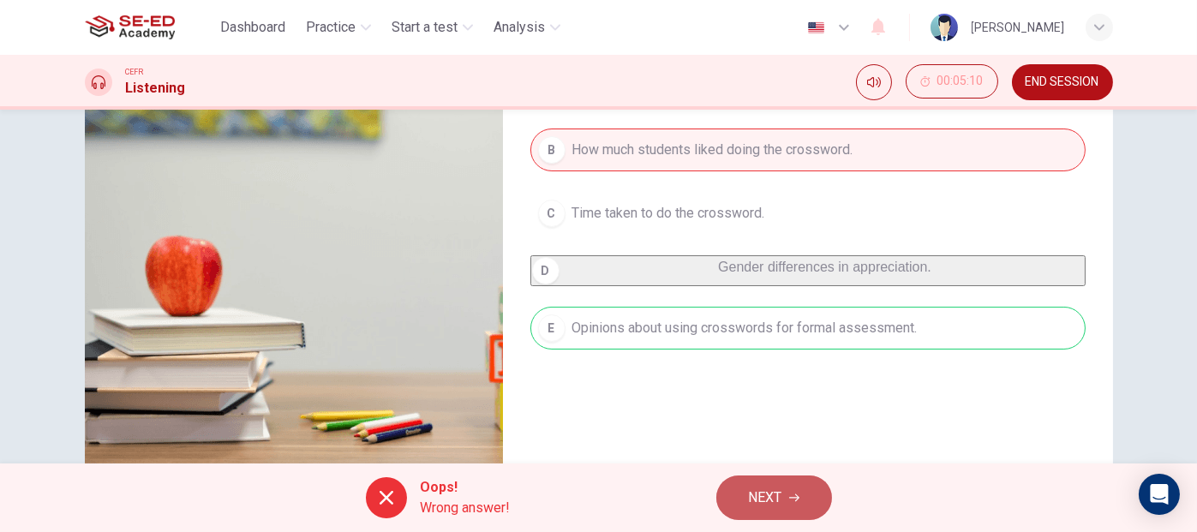
click at [777, 500] on span "NEXT" at bounding box center [765, 498] width 33 height 24
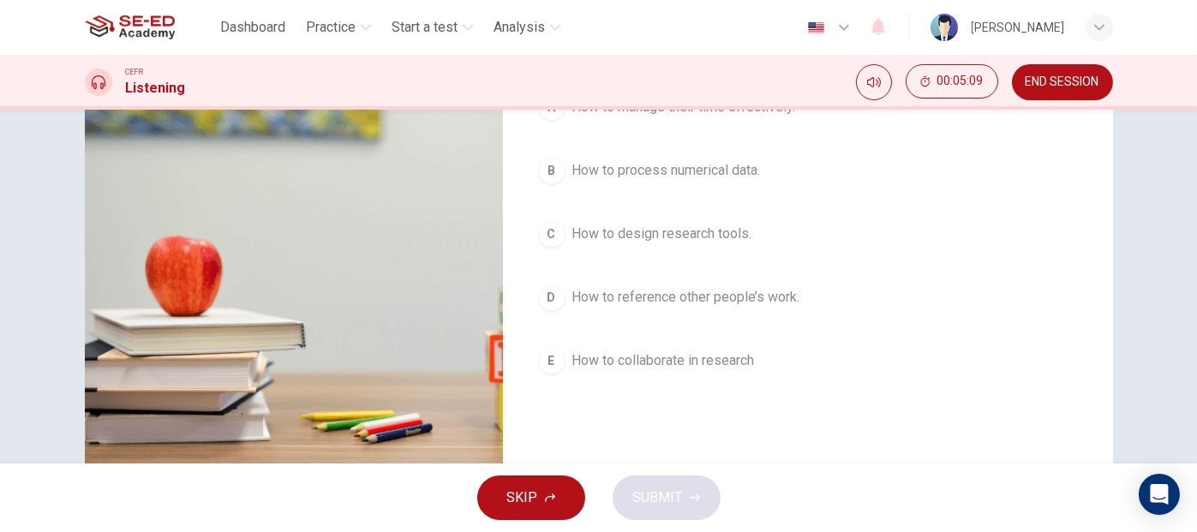
scroll to position [86, 0]
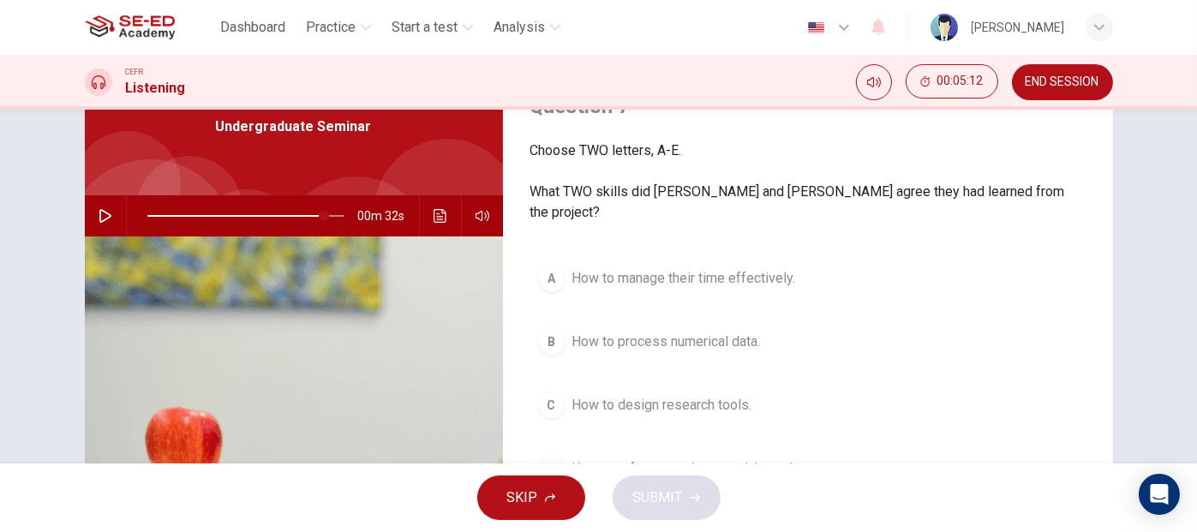
click at [102, 215] on icon "button" at bounding box center [106, 216] width 14 height 14
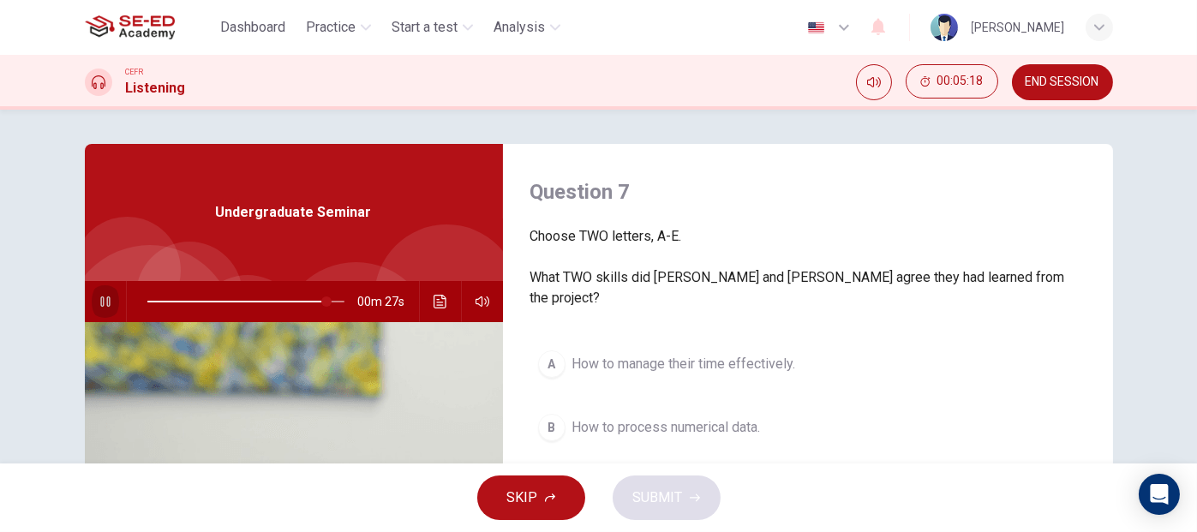
click at [100, 298] on icon "button" at bounding box center [106, 302] width 14 height 14
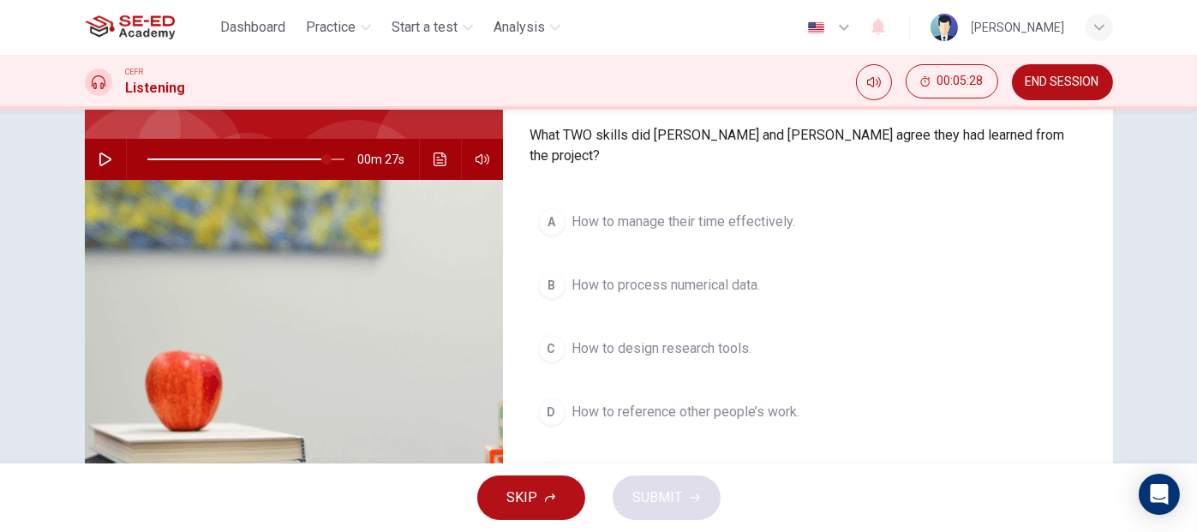
scroll to position [171, 0]
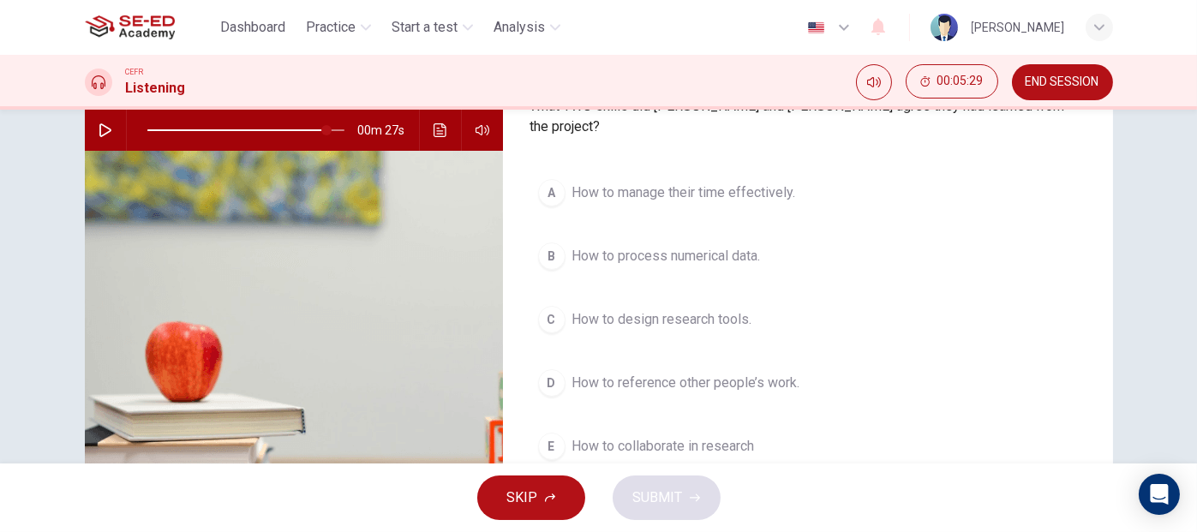
click at [709, 309] on span "How to design research tools." at bounding box center [663, 319] width 180 height 21
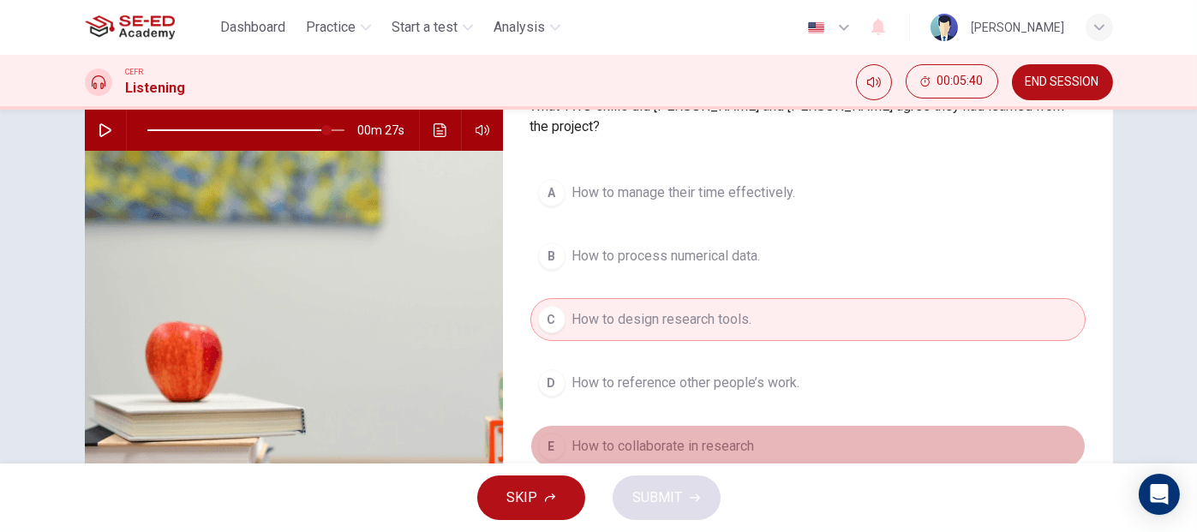
click at [683, 436] on span "How to collaborate in research" at bounding box center [664, 446] width 183 height 21
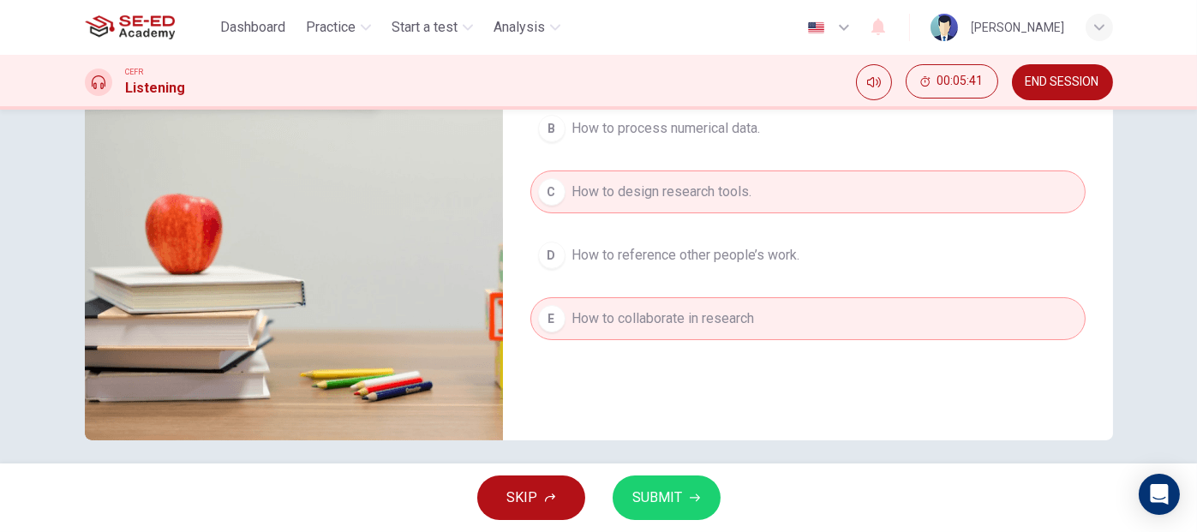
scroll to position [310, 0]
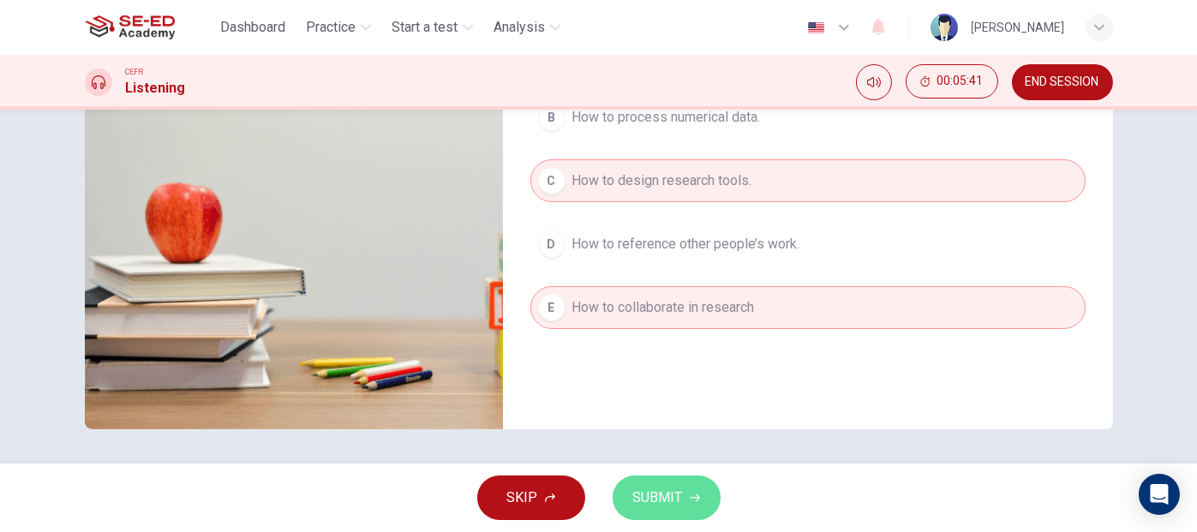
click at [656, 507] on span "SUBMIT" at bounding box center [658, 498] width 50 height 24
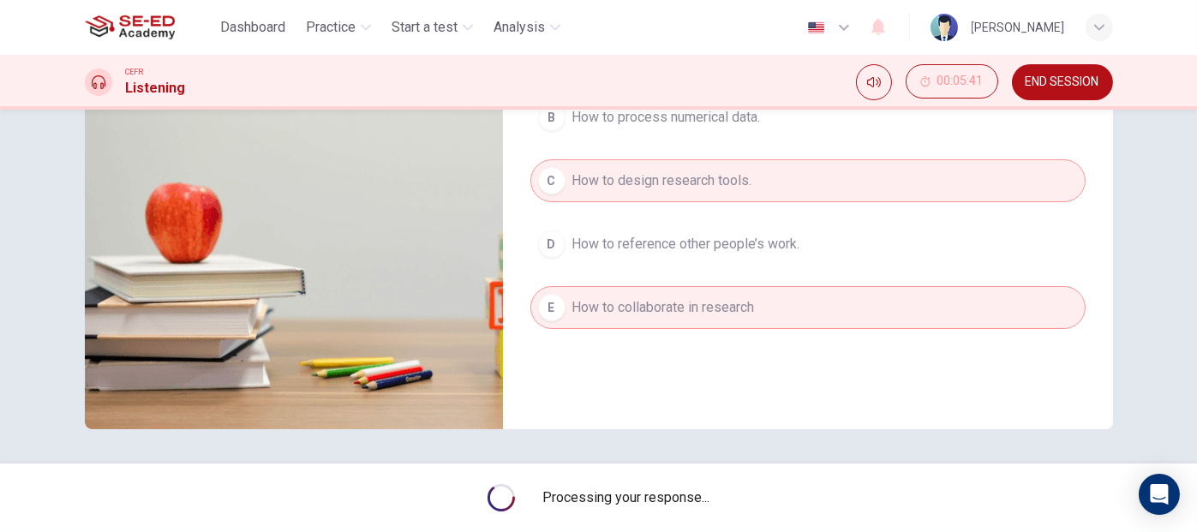
type input "91"
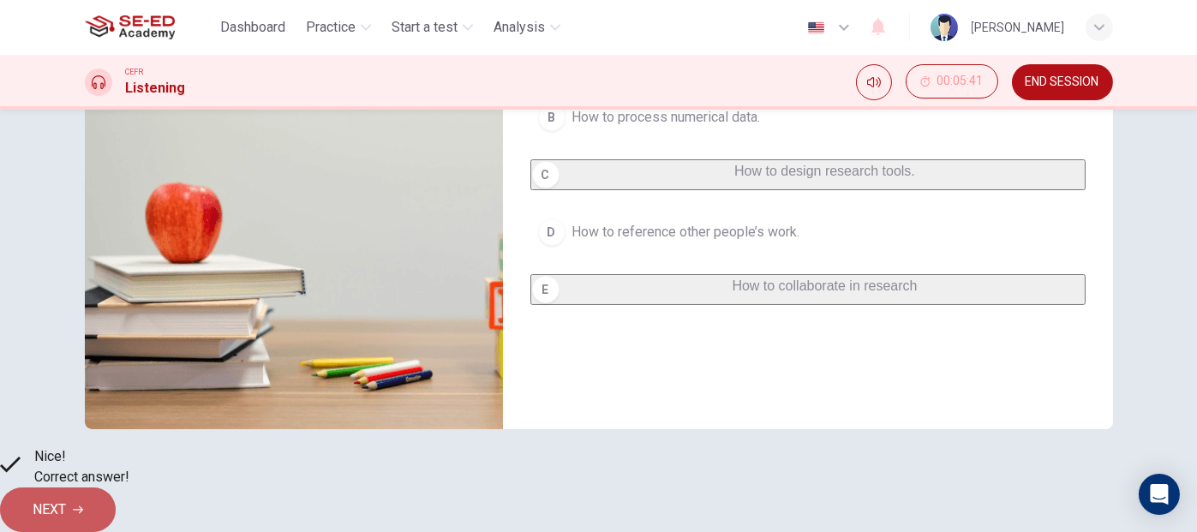
click at [66, 507] on span "NEXT" at bounding box center [49, 510] width 33 height 24
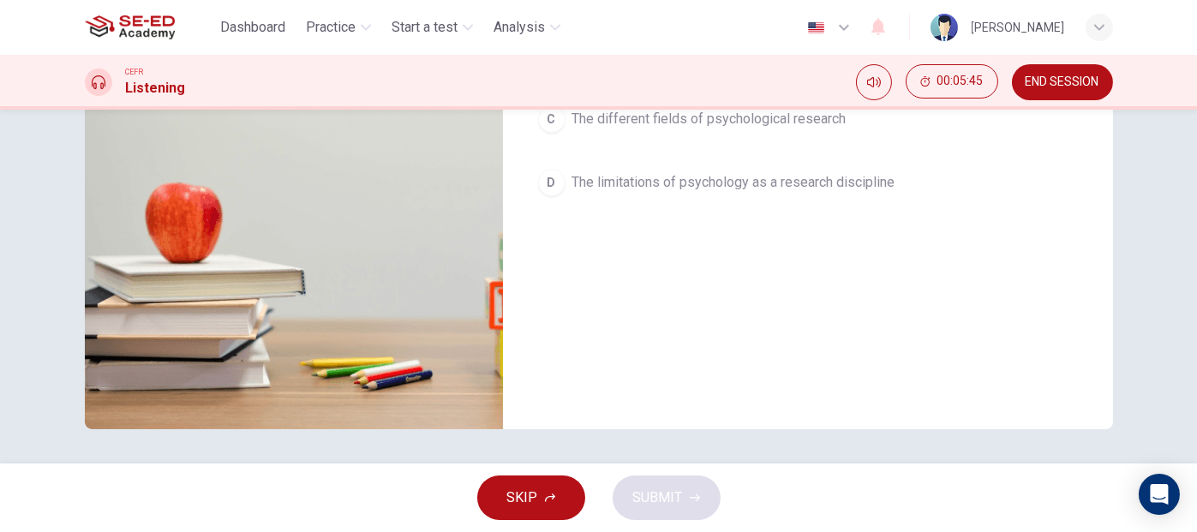
scroll to position [0, 0]
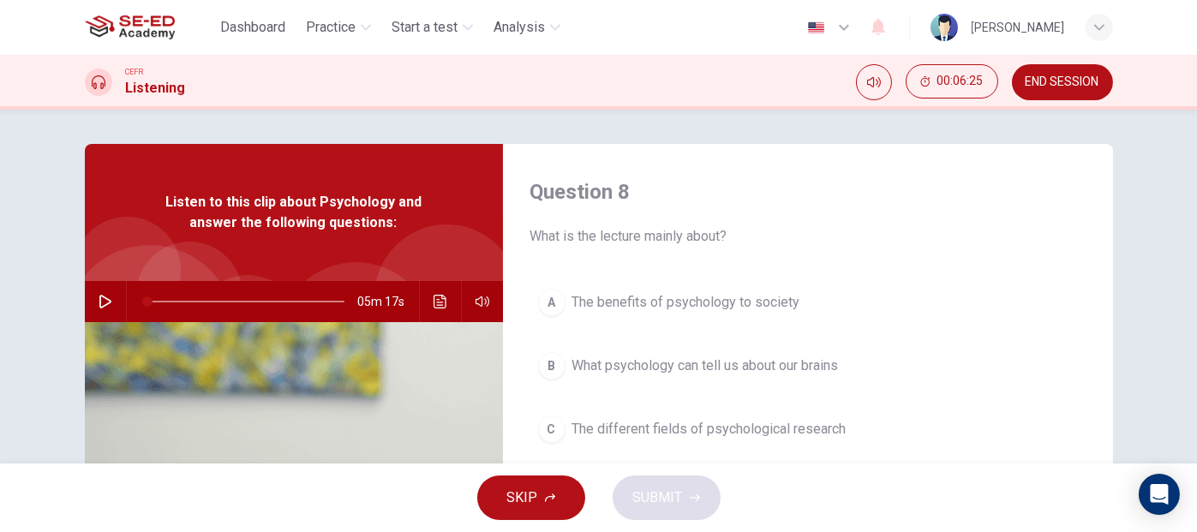
click at [105, 296] on icon "button" at bounding box center [106, 302] width 14 height 14
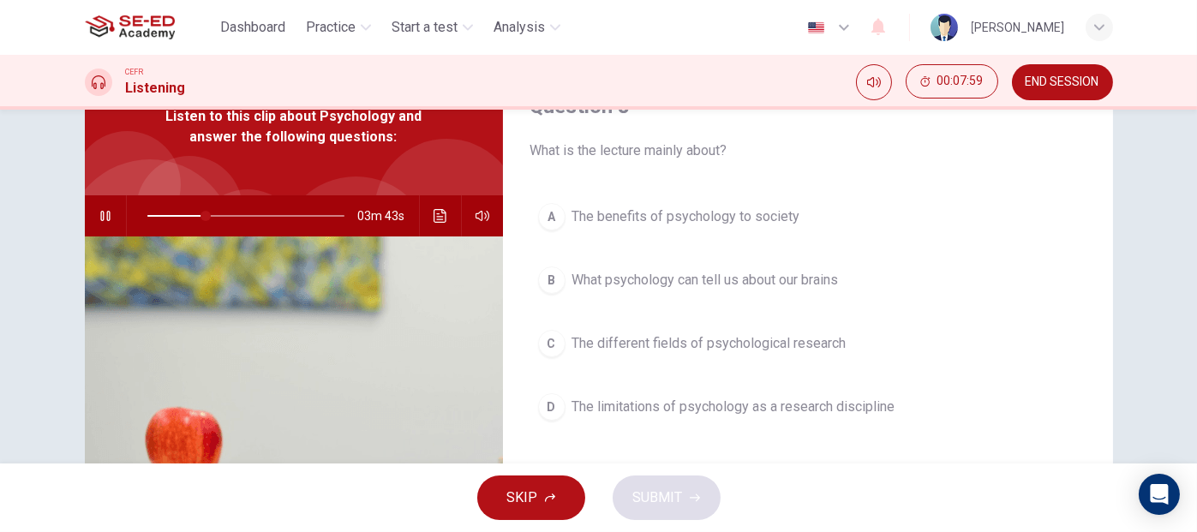
click at [100, 216] on icon "button" at bounding box center [106, 216] width 14 height 14
type input "30"
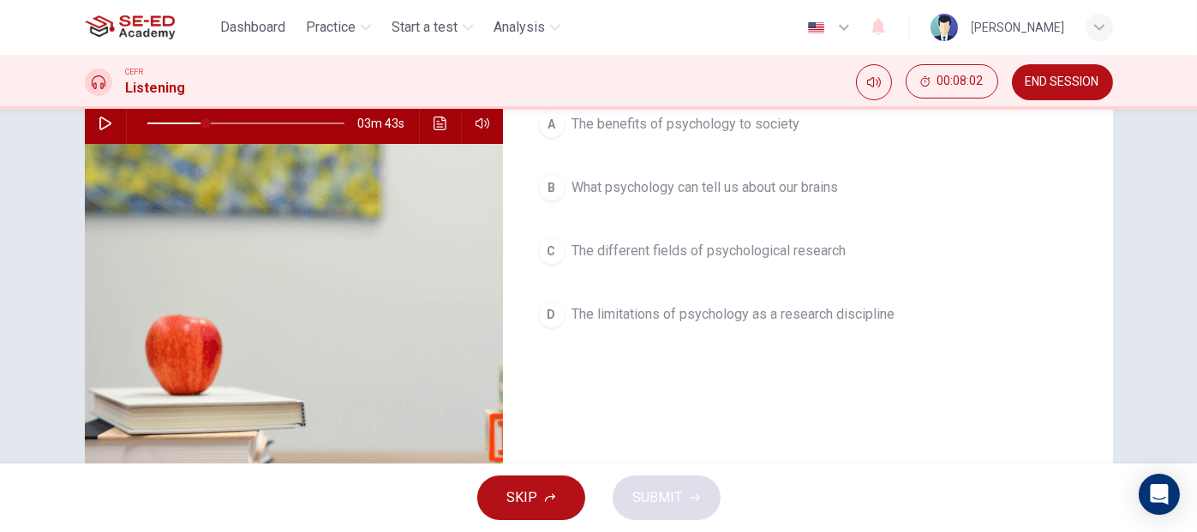
scroll to position [139, 0]
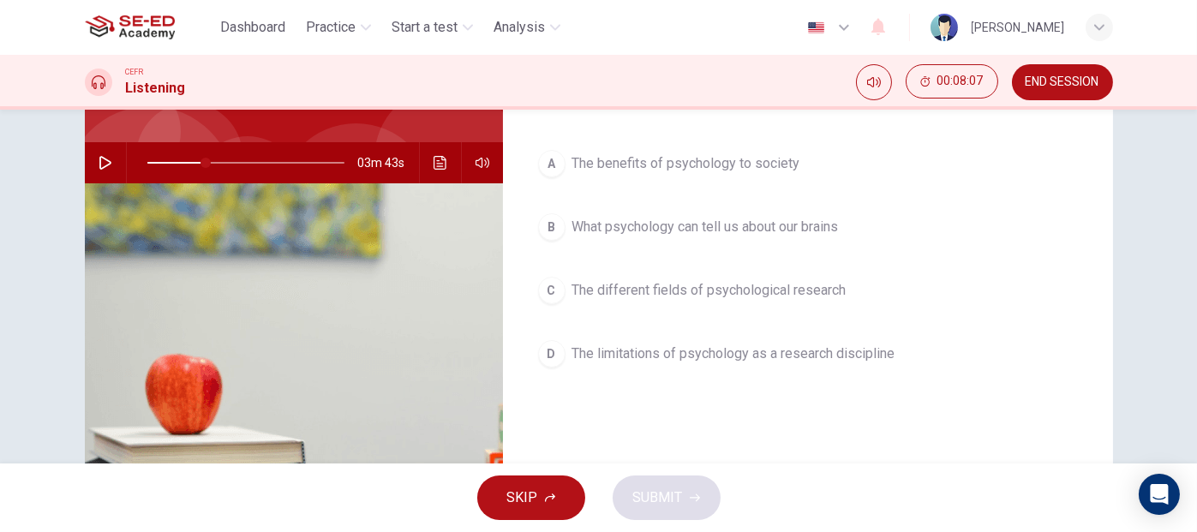
click at [1059, 81] on span "END SESSION" at bounding box center [1063, 82] width 74 height 14
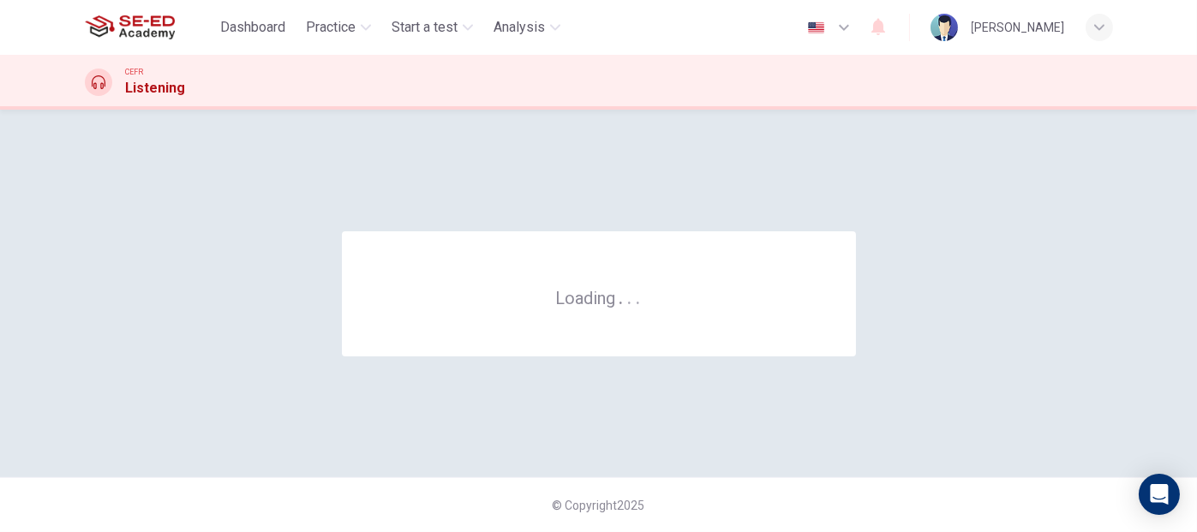
scroll to position [0, 0]
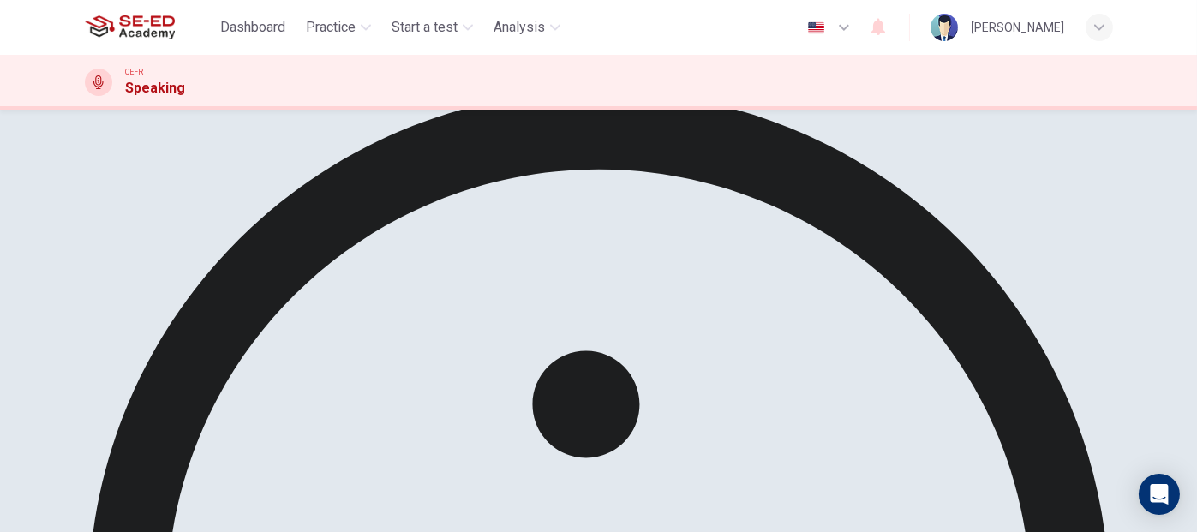
scroll to position [86, 0]
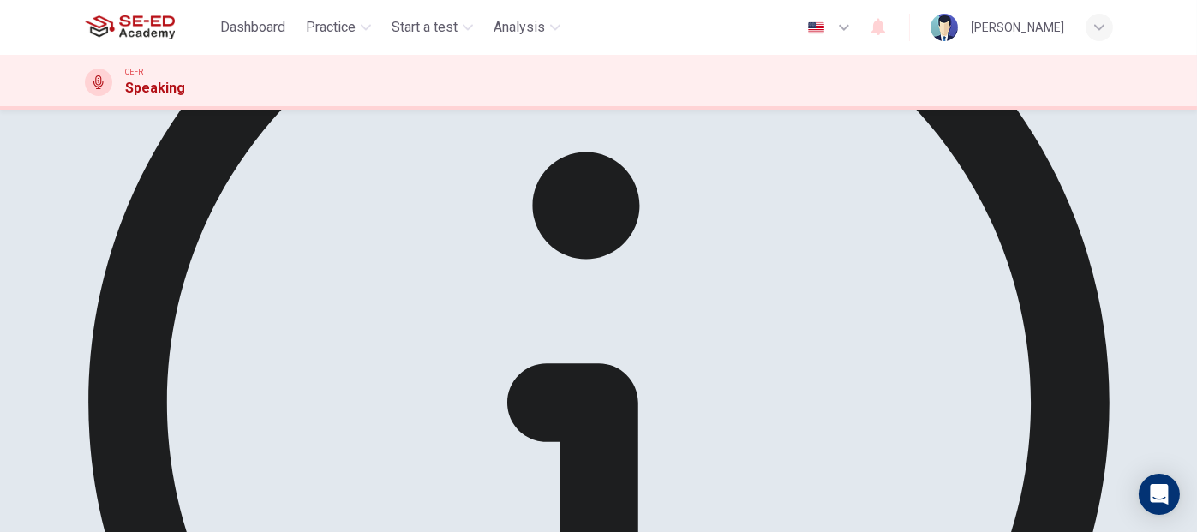
scroll to position [257, 0]
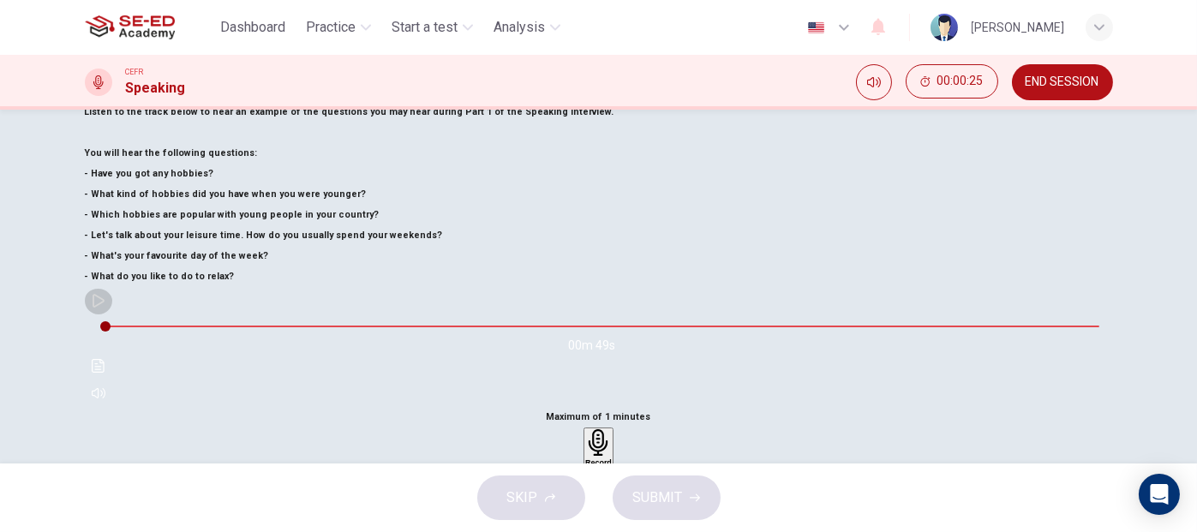
click at [105, 308] on icon "button" at bounding box center [99, 301] width 14 height 14
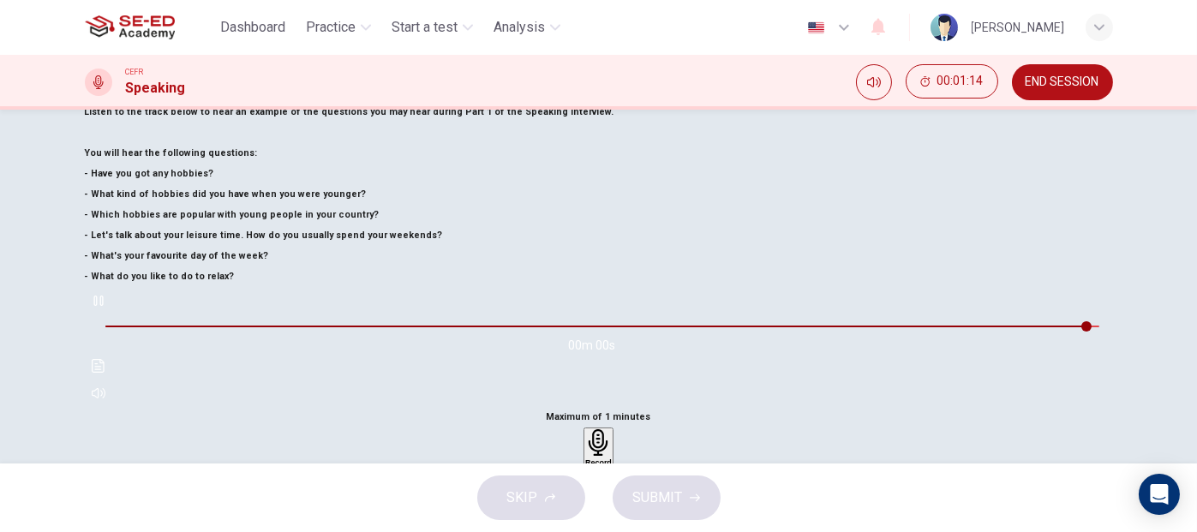
type input "0"
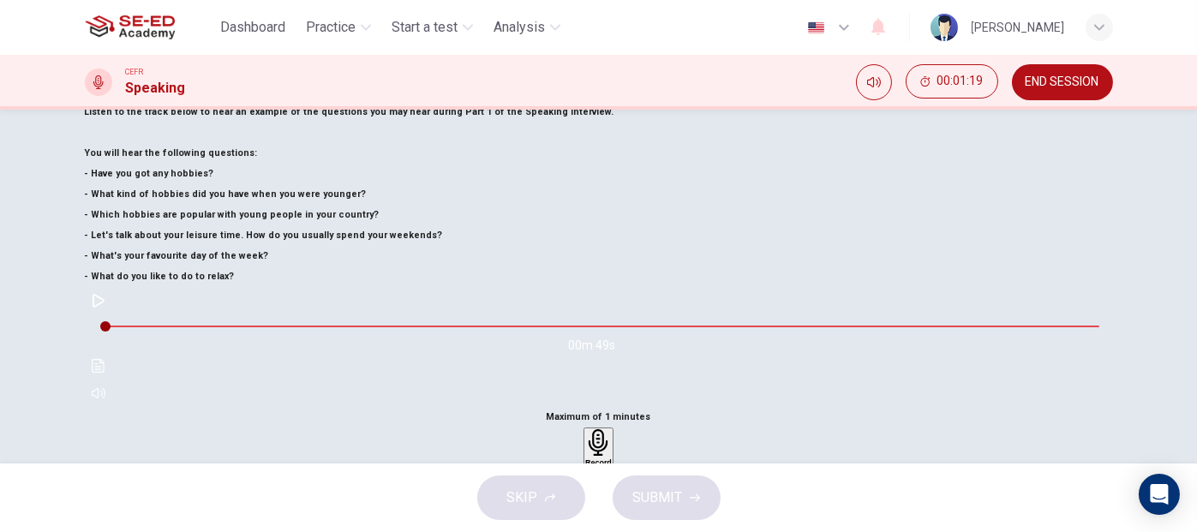
click at [612, 459] on h6 "Record" at bounding box center [598, 463] width 27 height 9
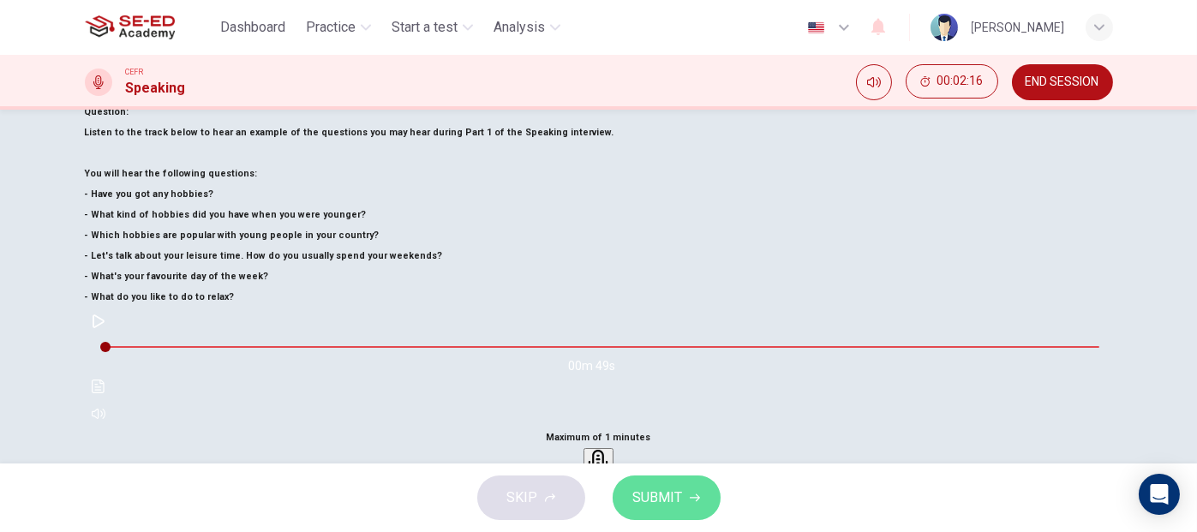
click at [675, 503] on span "SUBMIT" at bounding box center [658, 498] width 50 height 24
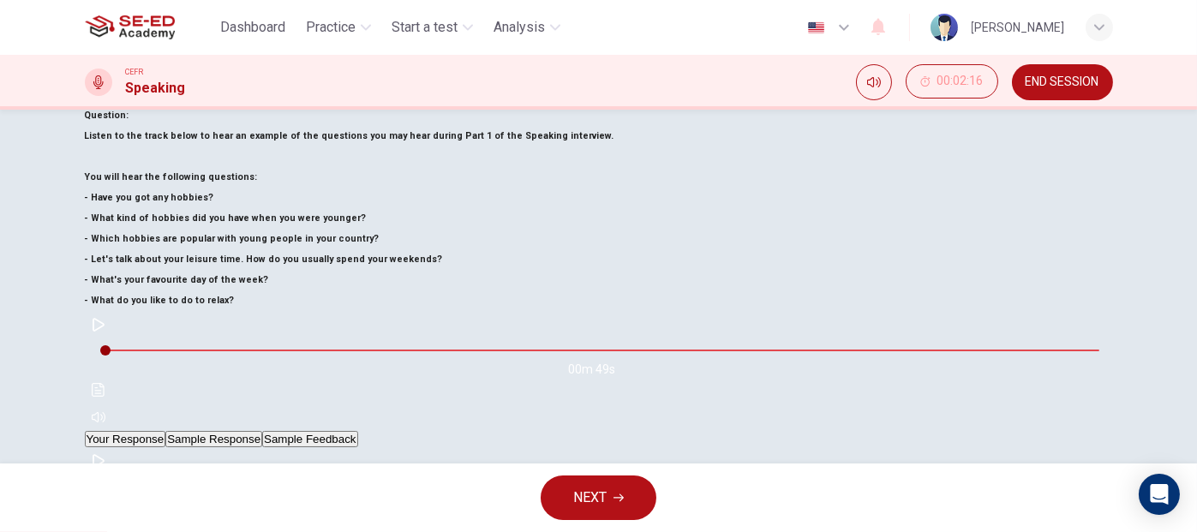
scroll to position [86, 0]
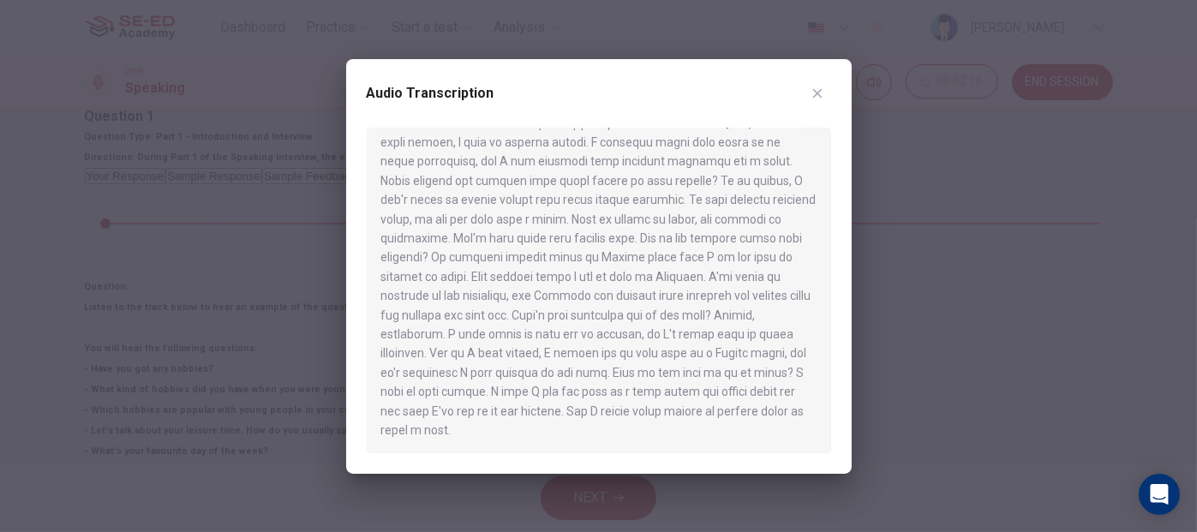
scroll to position [87, 0]
click at [814, 88] on icon "button" at bounding box center [818, 94] width 14 height 14
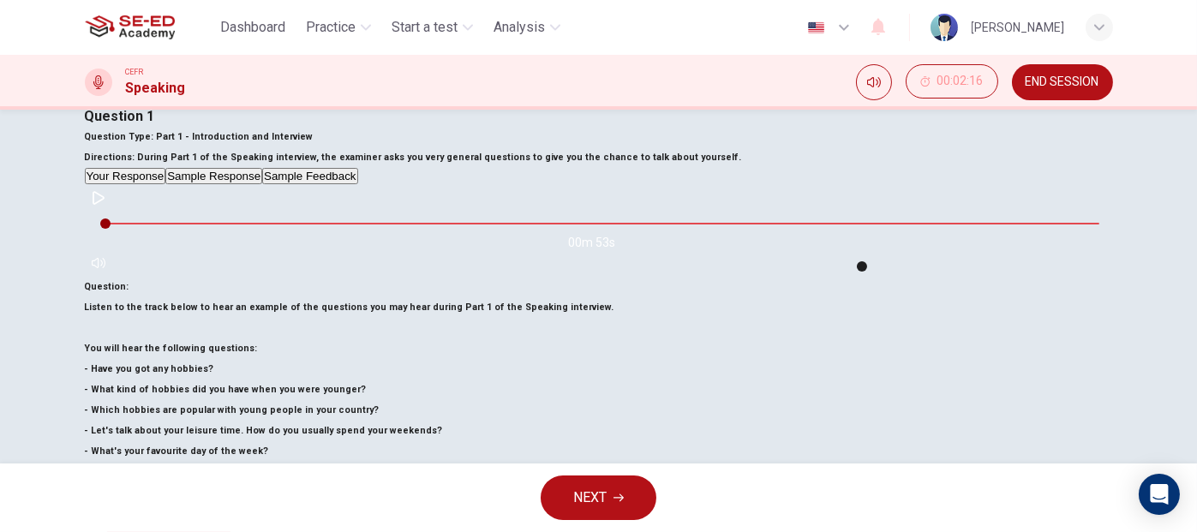
type input "75"
type input "0"
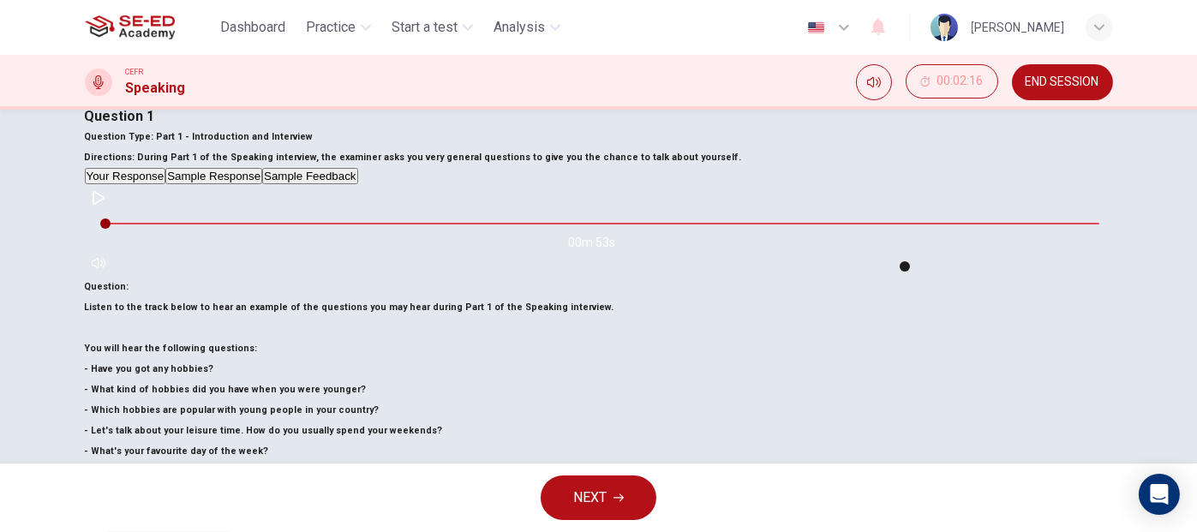
type input "76"
type input "0"
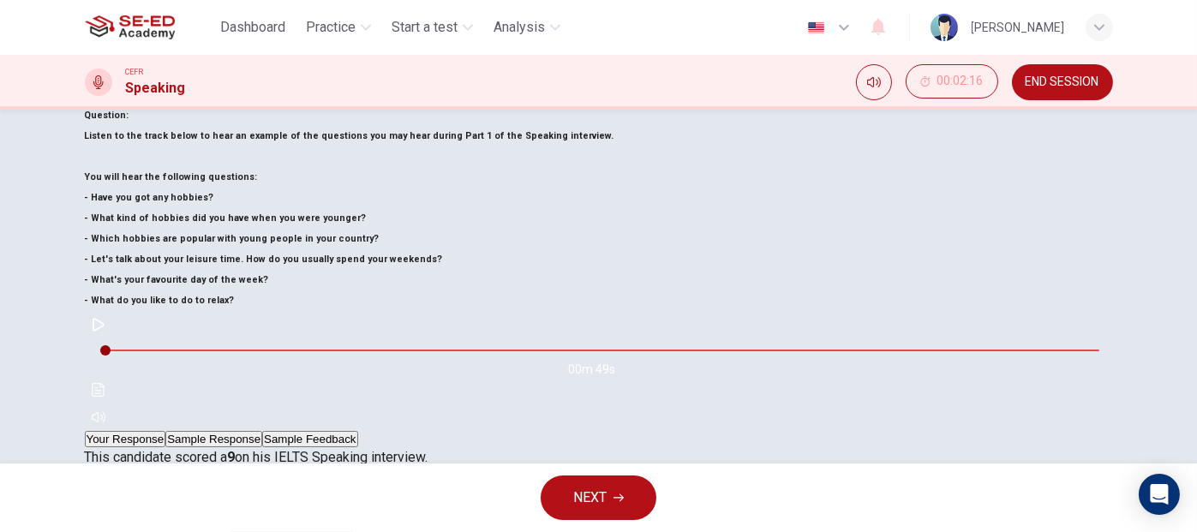
click at [606, 501] on span "NEXT" at bounding box center [589, 498] width 33 height 24
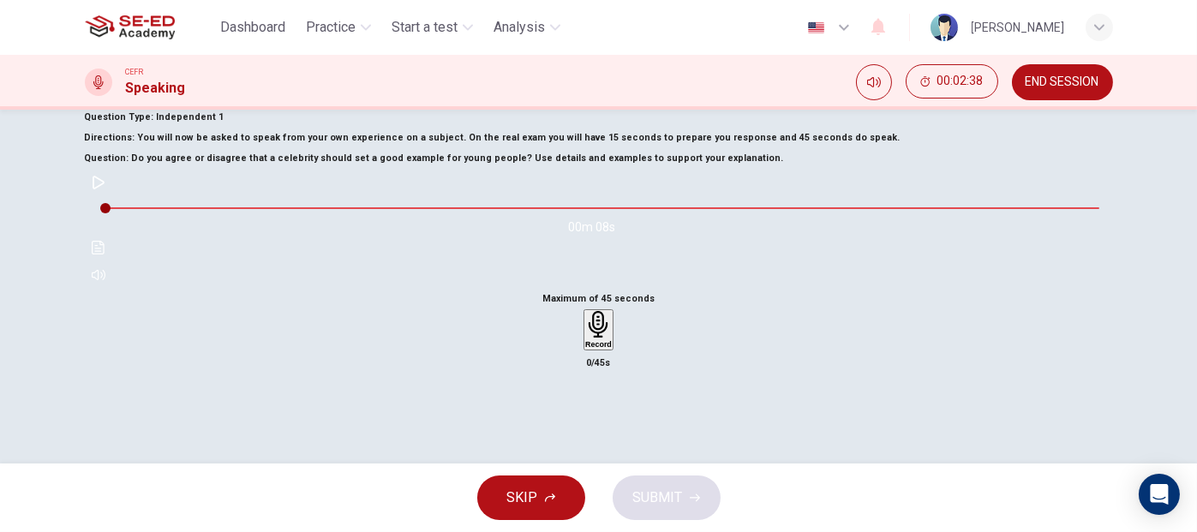
scroll to position [0, 0]
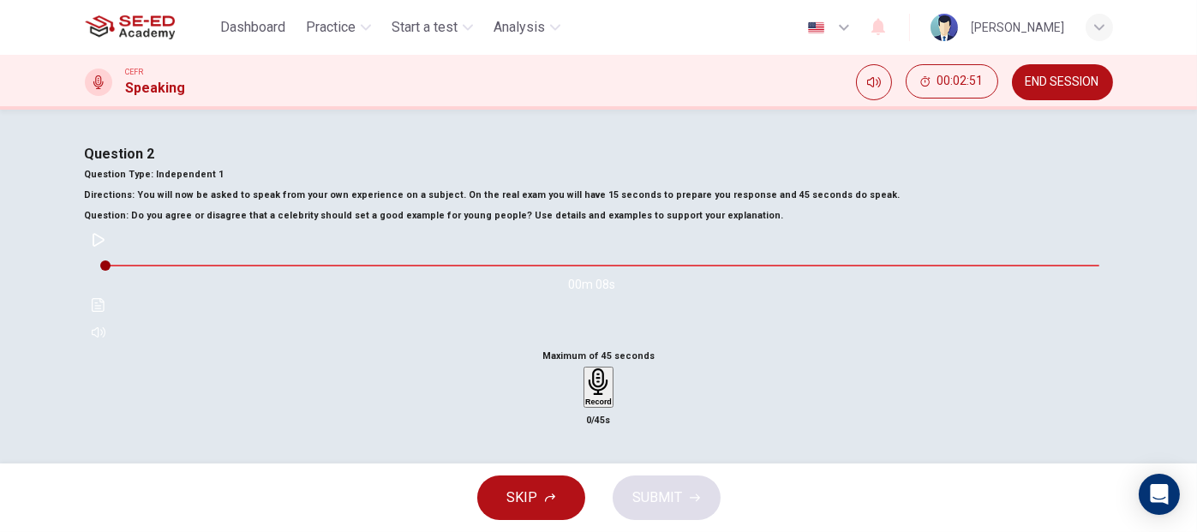
click at [1060, 88] on span "END SESSION" at bounding box center [1063, 82] width 74 height 14
